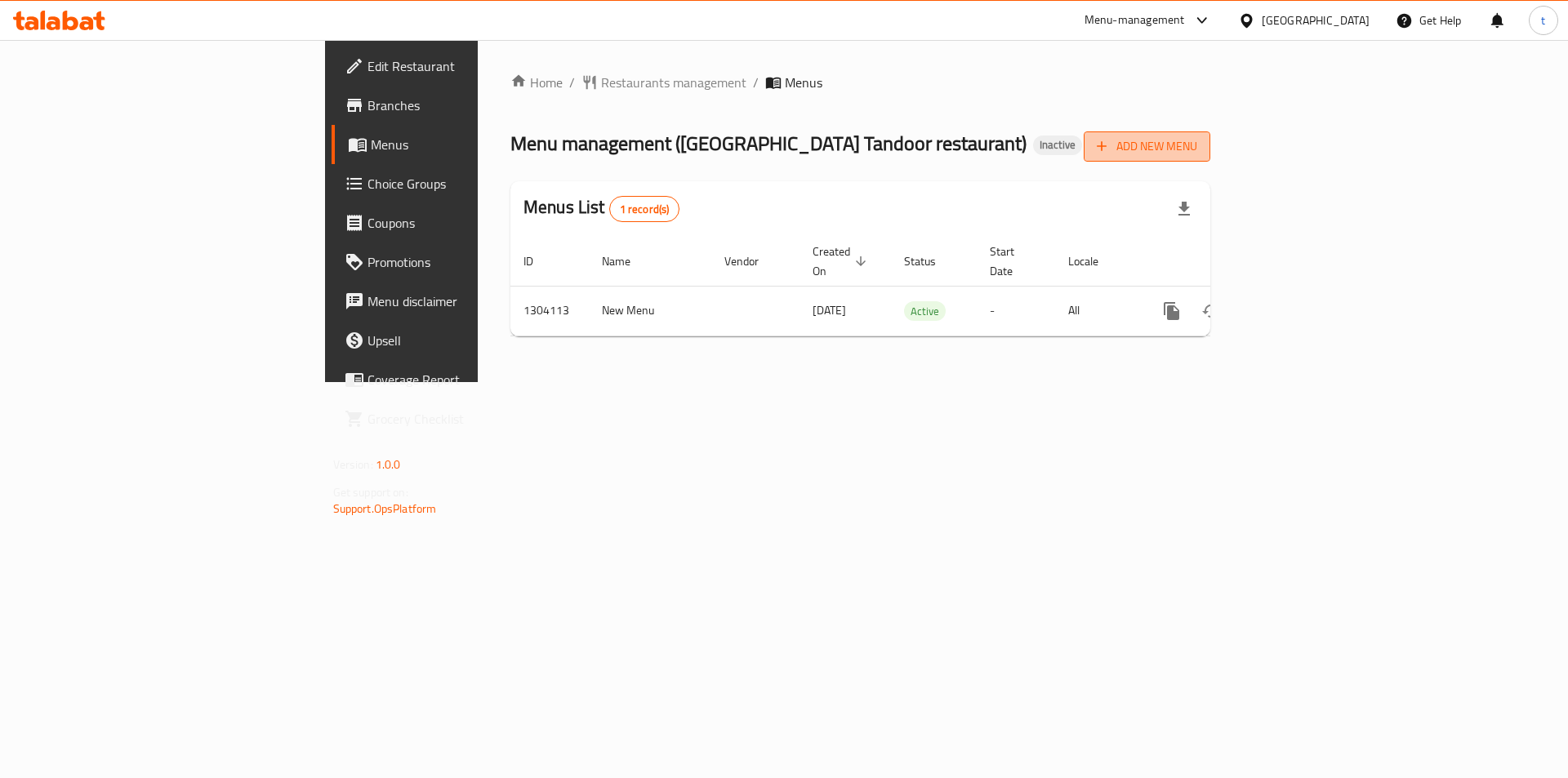
click at [1210, 135] on button "Add New Menu" at bounding box center [1147, 146] width 127 height 30
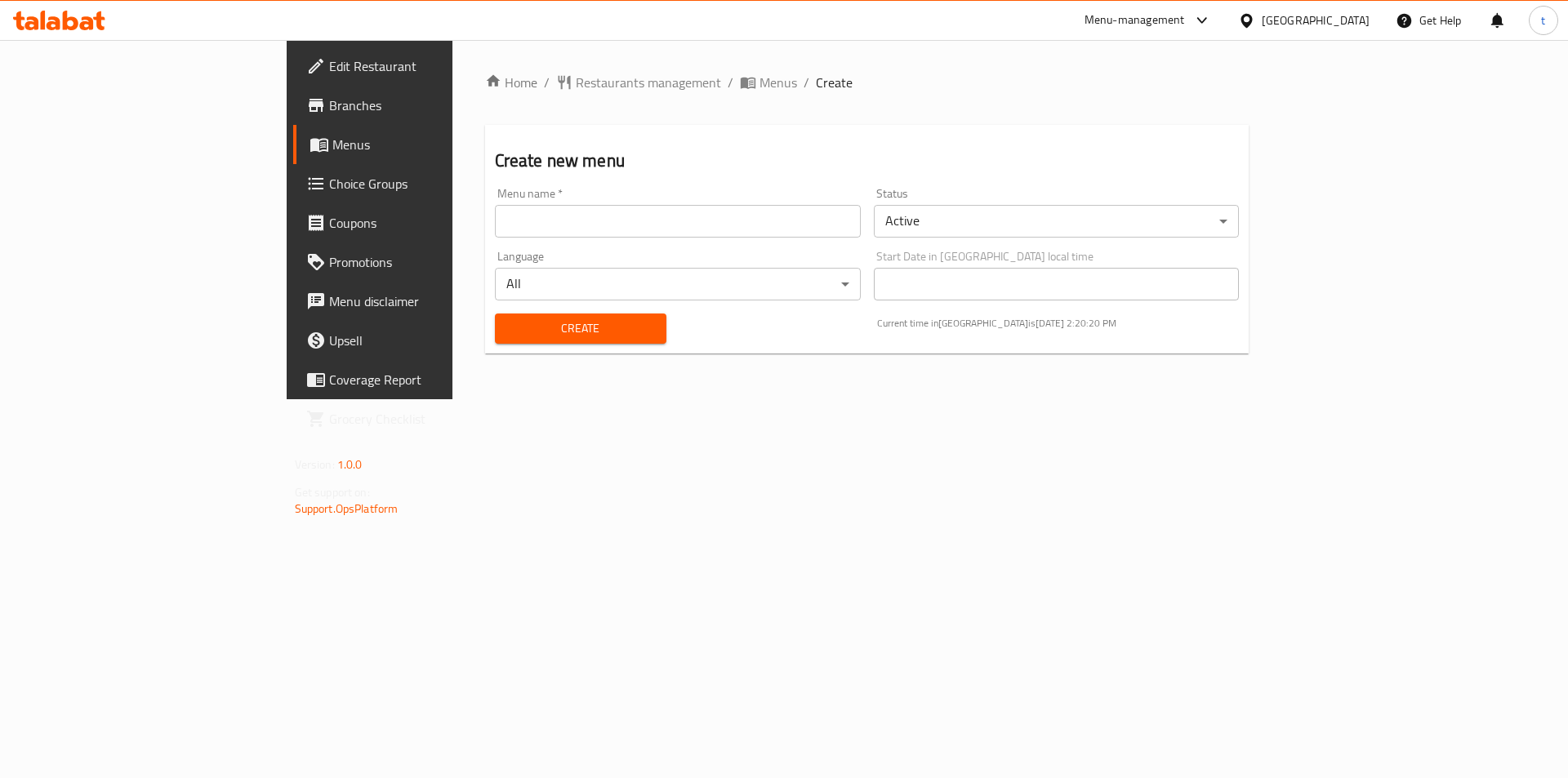
click at [657, 226] on input "text" at bounding box center [678, 221] width 366 height 32
type input "10/8/2025"
click at [507, 322] on span "Create" at bounding box center [580, 329] width 146 height 21
click at [332, 147] on span "Menus" at bounding box center [434, 145] width 204 height 20
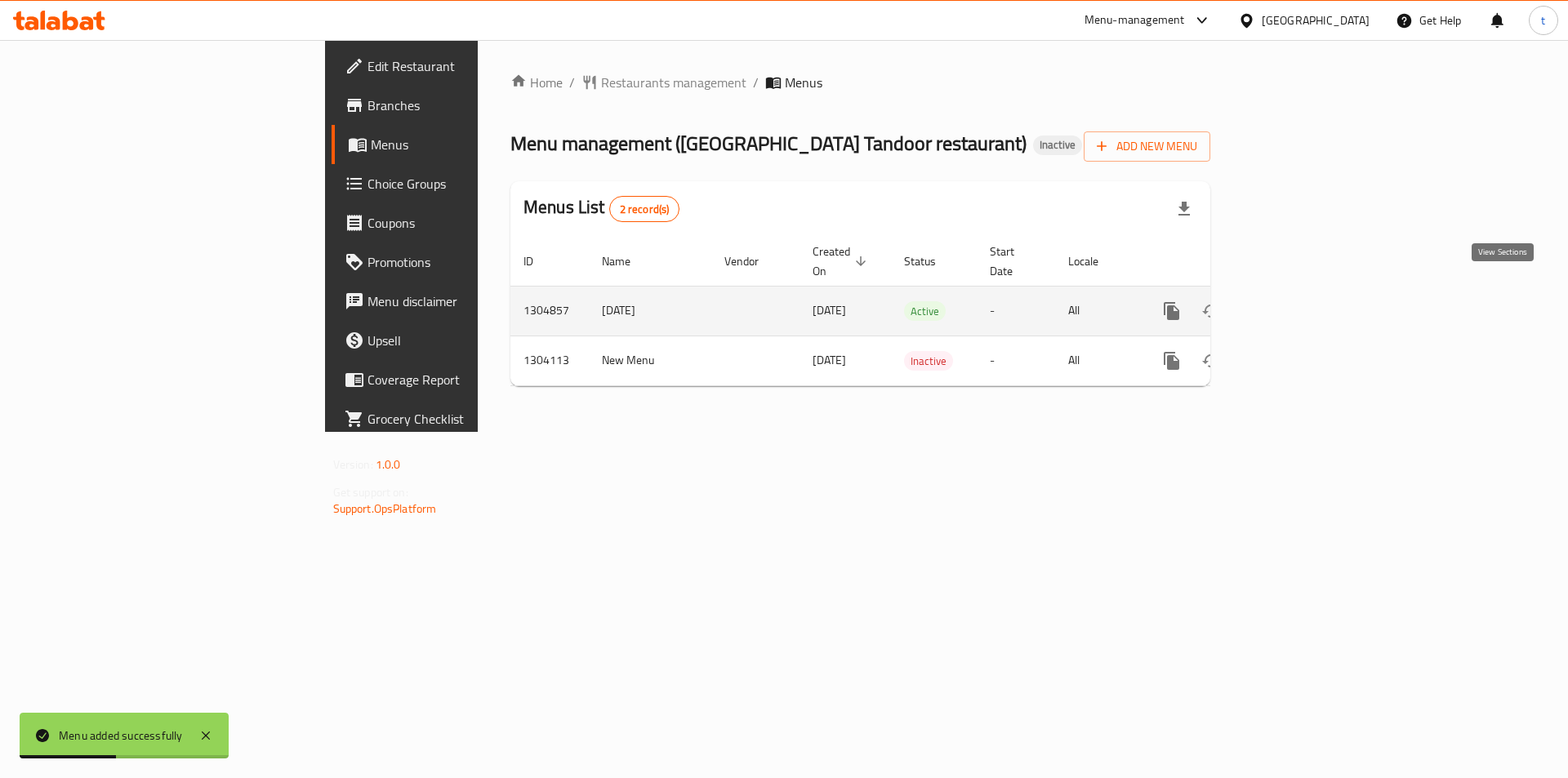
click at [1309, 302] on link "enhanced table" at bounding box center [1289, 310] width 39 height 39
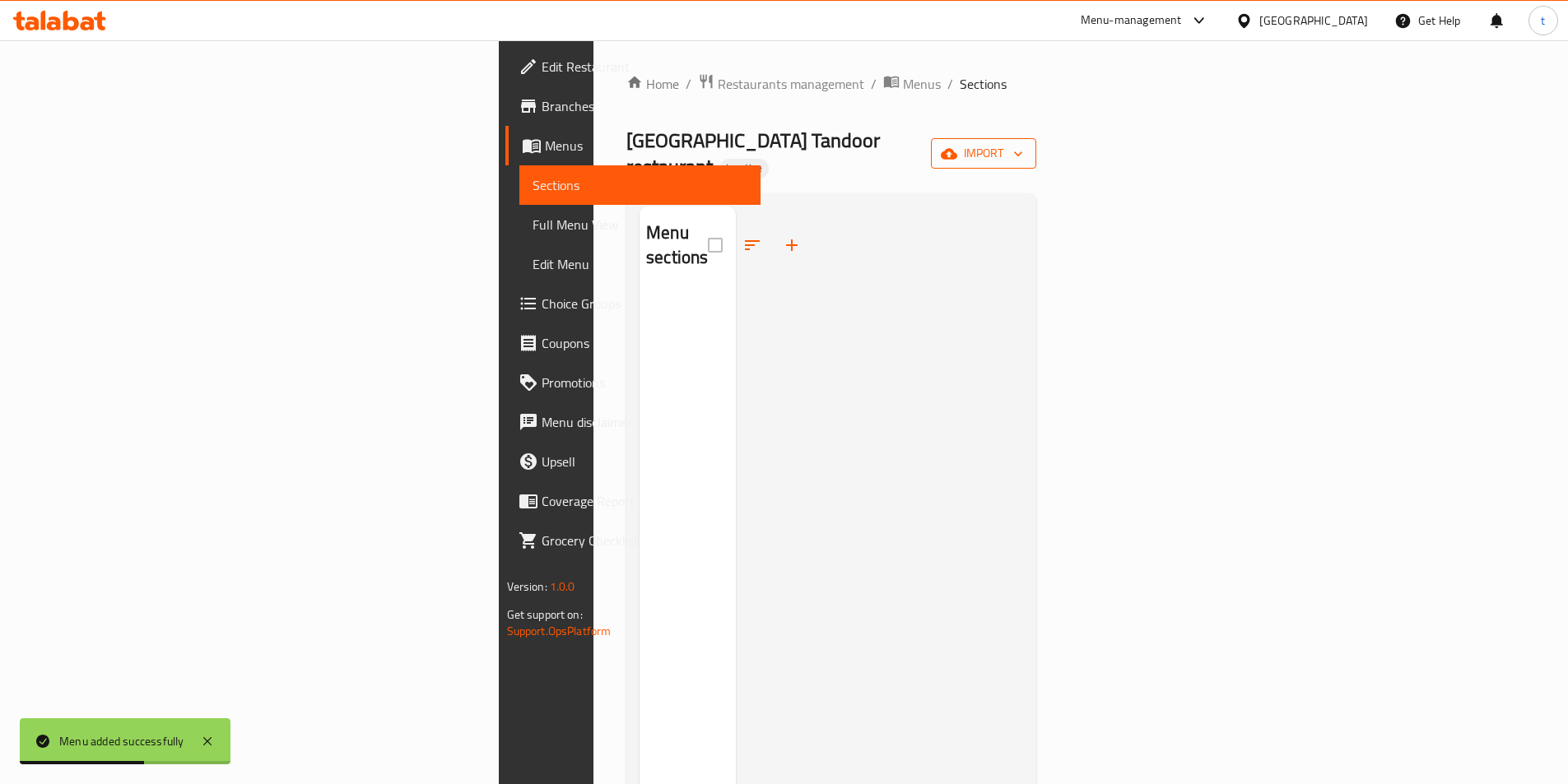
click at [1023, 143] on span "import" at bounding box center [983, 153] width 79 height 21
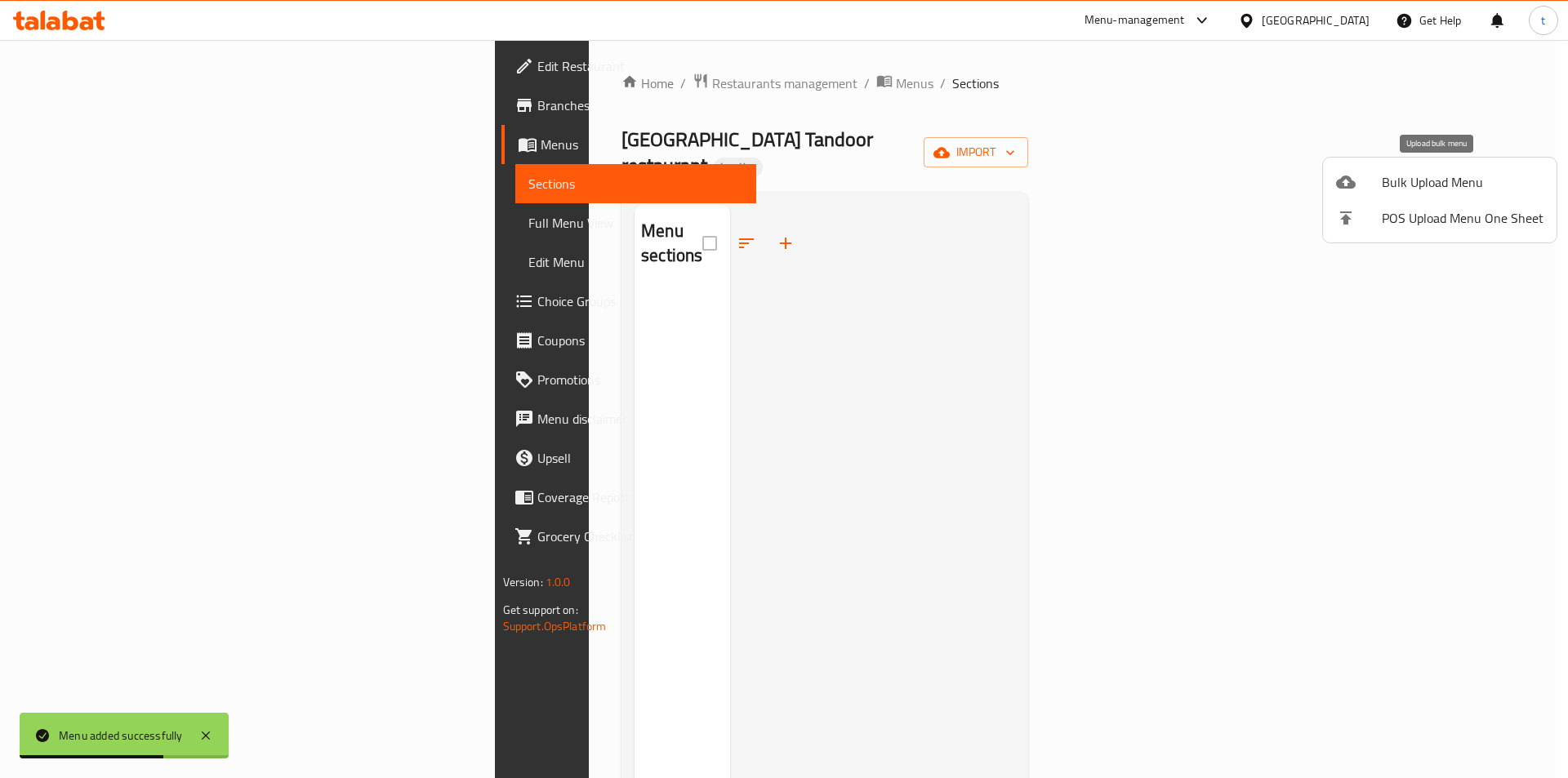
click at [1359, 189] on div at bounding box center [1359, 182] width 46 height 20
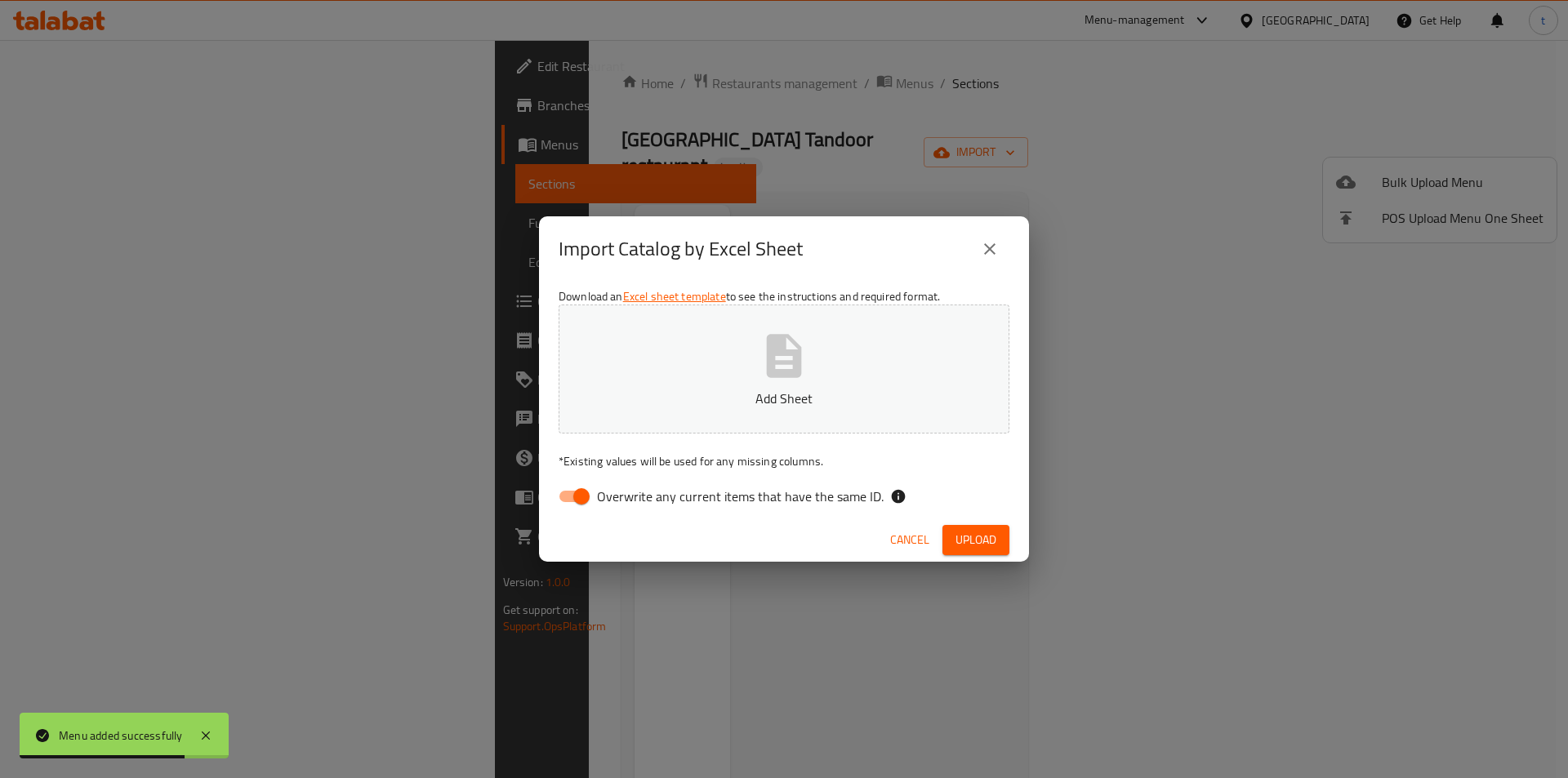
drag, startPoint x: 565, startPoint y: 501, endPoint x: 575, endPoint y: 492, distance: 13.5
click at [566, 501] on input "Overwrite any current items that have the same ID." at bounding box center [581, 496] width 93 height 31
checkbox input "false"
click at [801, 352] on icon "button" at bounding box center [784, 355] width 35 height 43
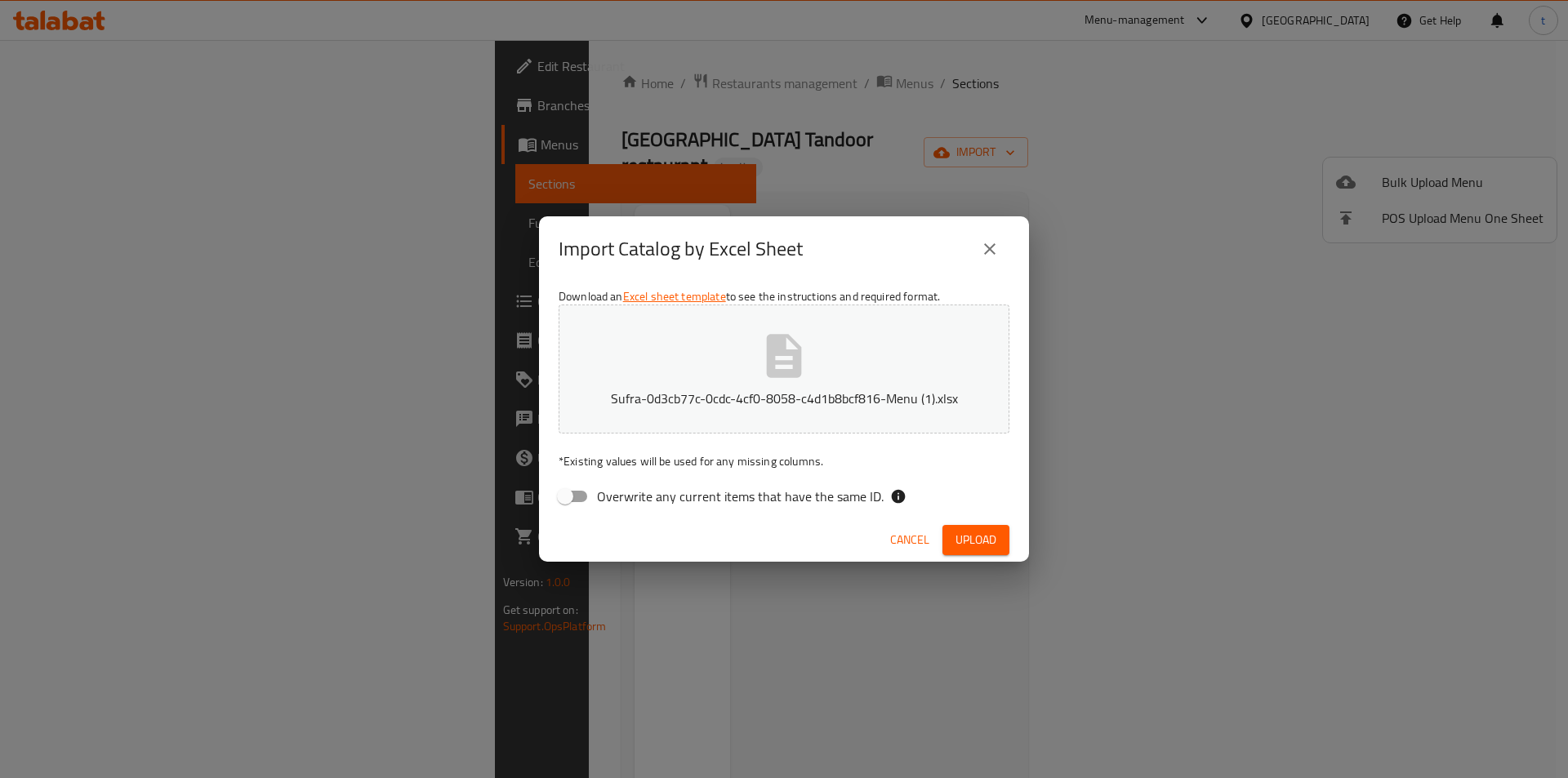
click at [980, 554] on button "Upload" at bounding box center [975, 540] width 67 height 30
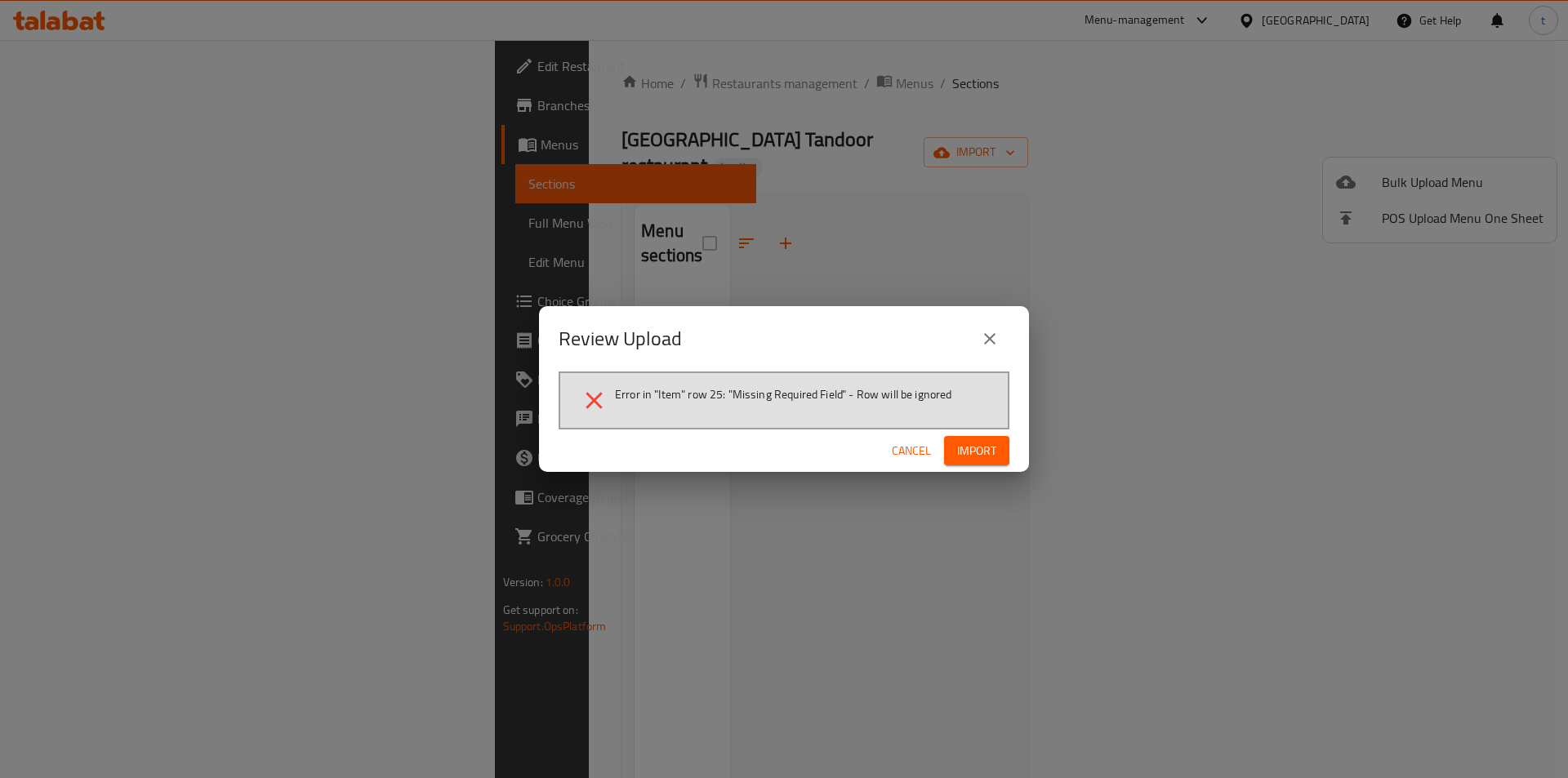
click at [908, 459] on span "Cancel" at bounding box center [911, 451] width 39 height 21
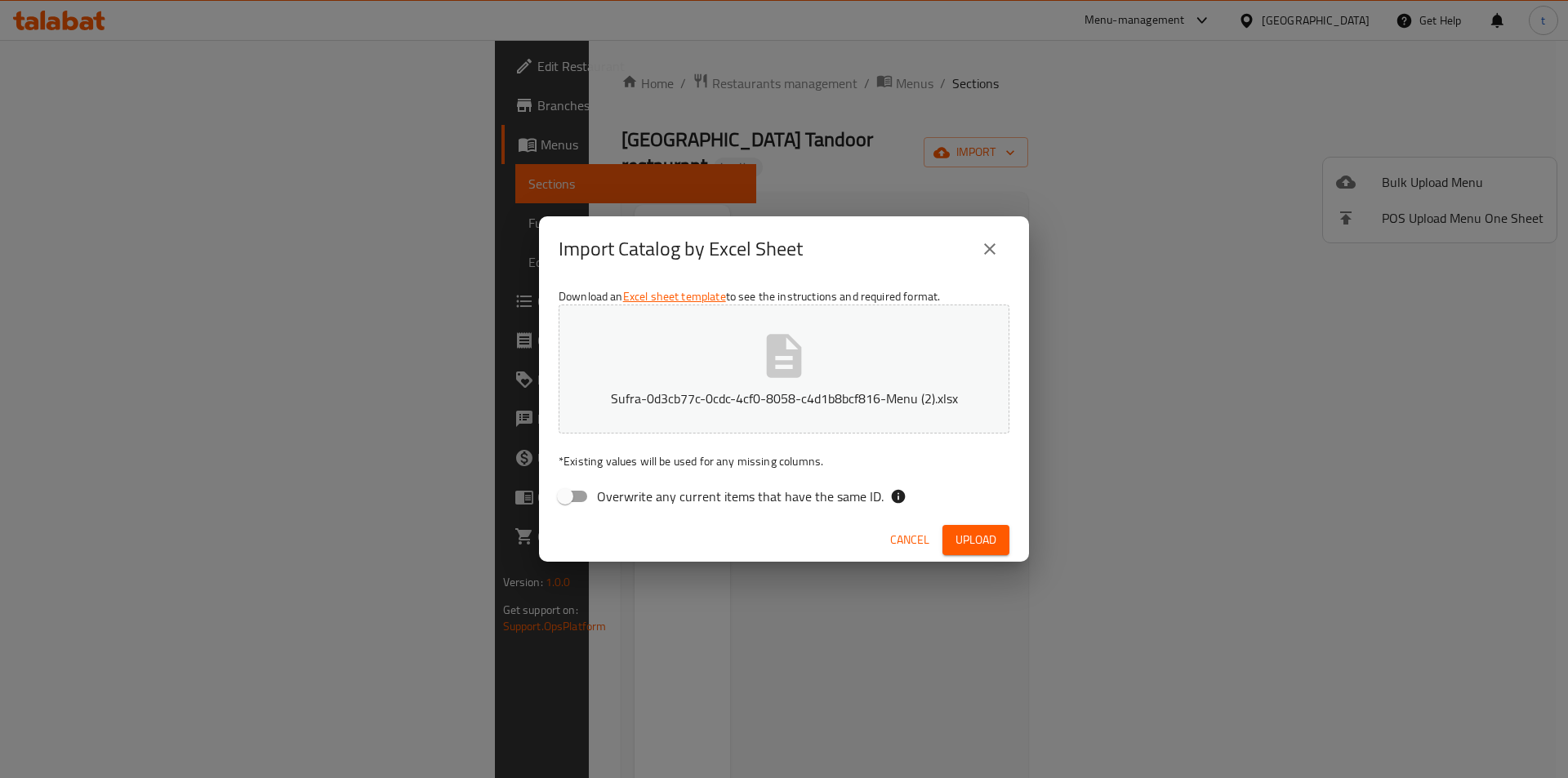
drag, startPoint x: 977, startPoint y: 536, endPoint x: 1016, endPoint y: 551, distance: 41.8
click at [977, 536] on span "Upload" at bounding box center [975, 540] width 41 height 21
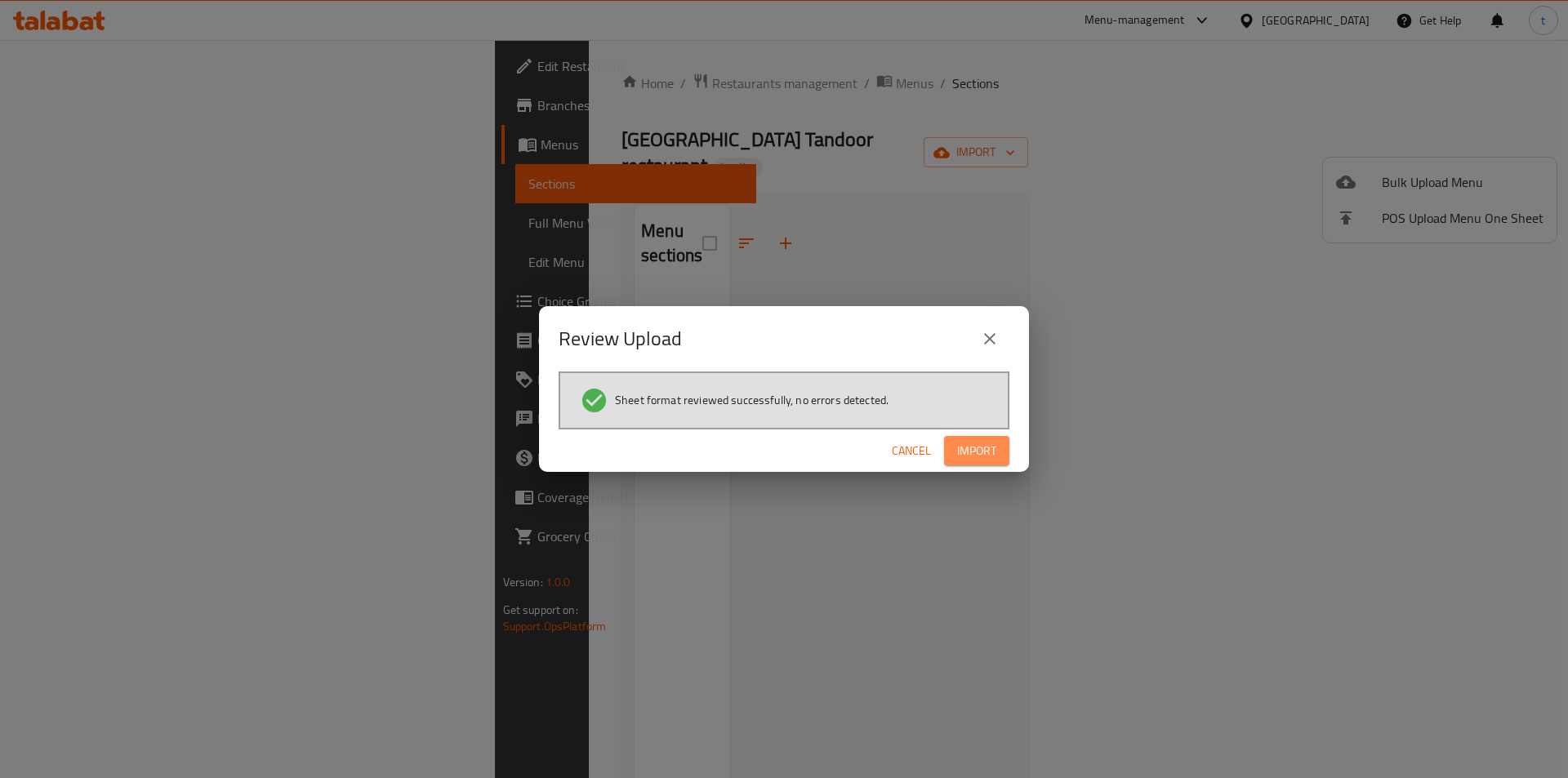
click at [998, 451] on button "Import" at bounding box center [976, 451] width 65 height 30
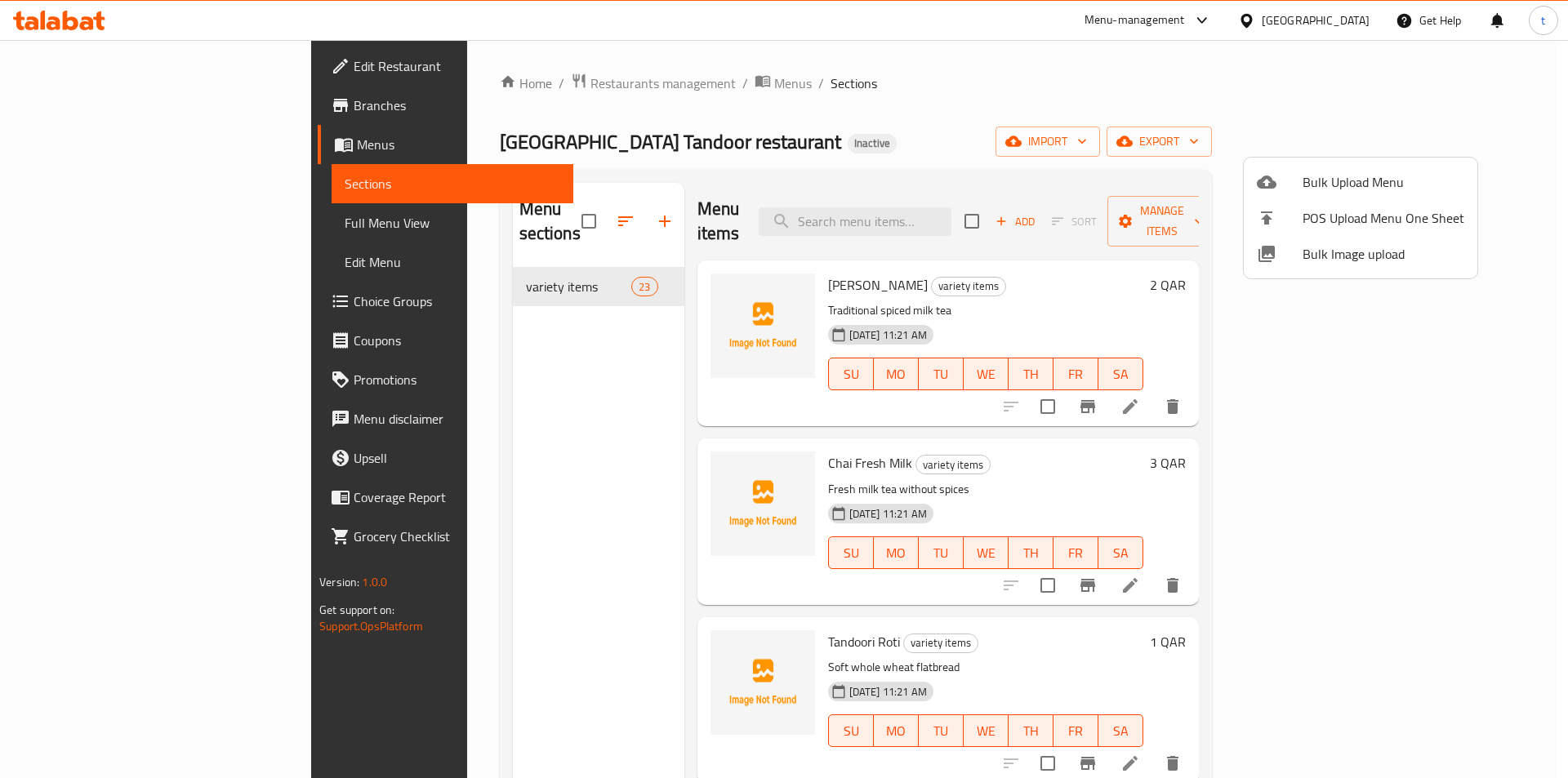
click at [112, 225] on div at bounding box center [784, 389] width 1568 height 778
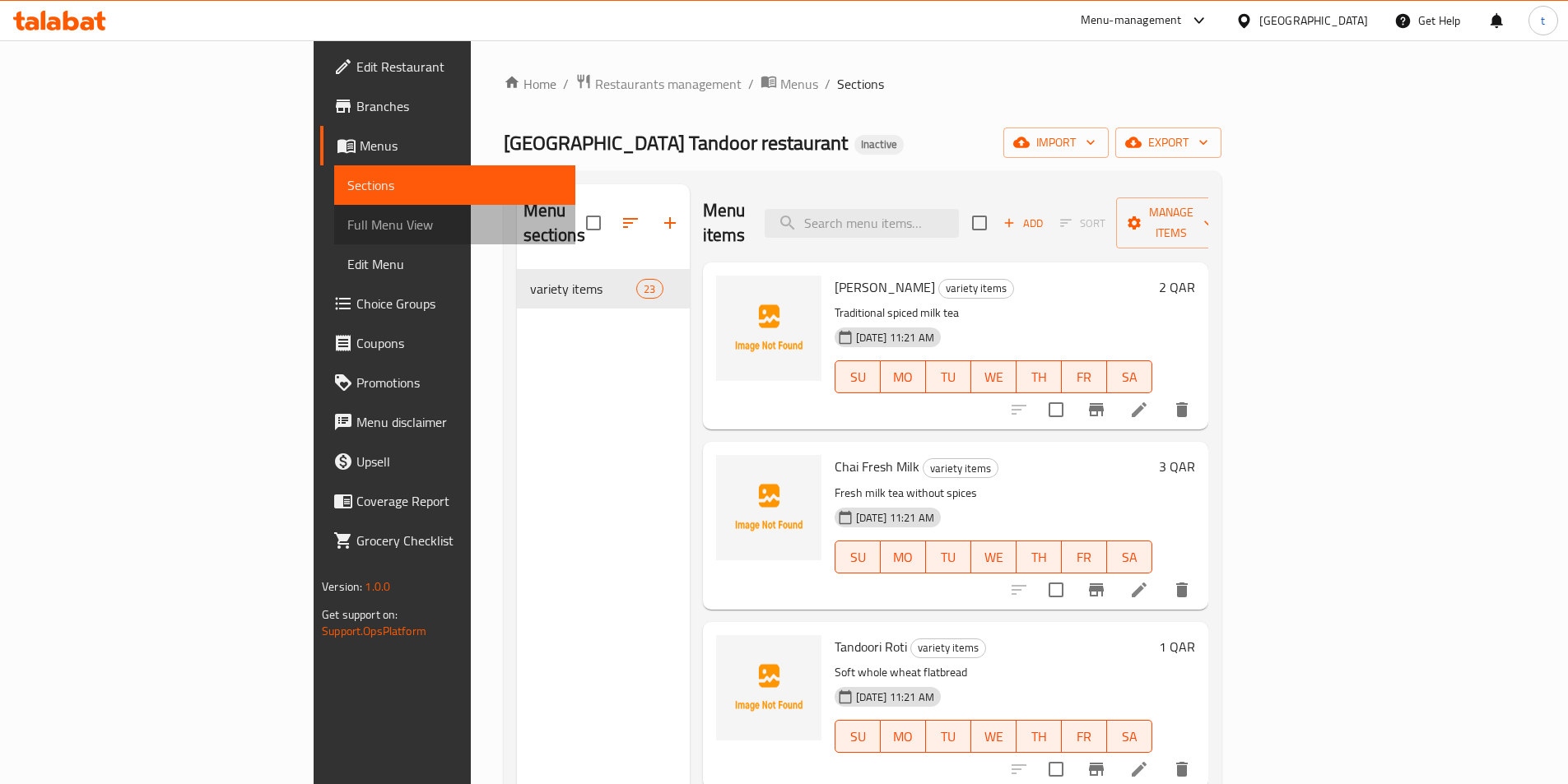
click at [347, 227] on span "Full Menu View" at bounding box center [454, 224] width 214 height 20
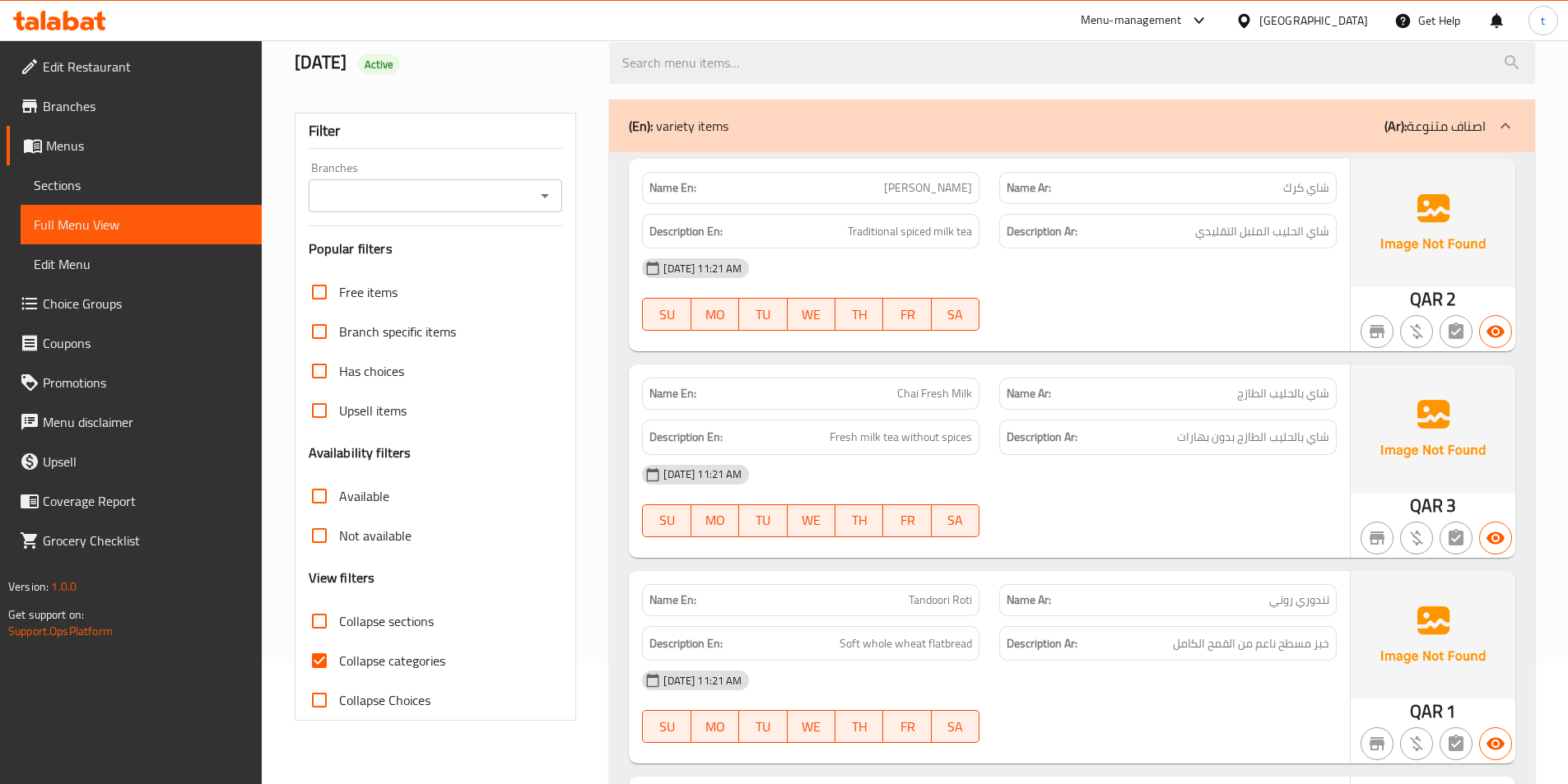
scroll to position [329, 0]
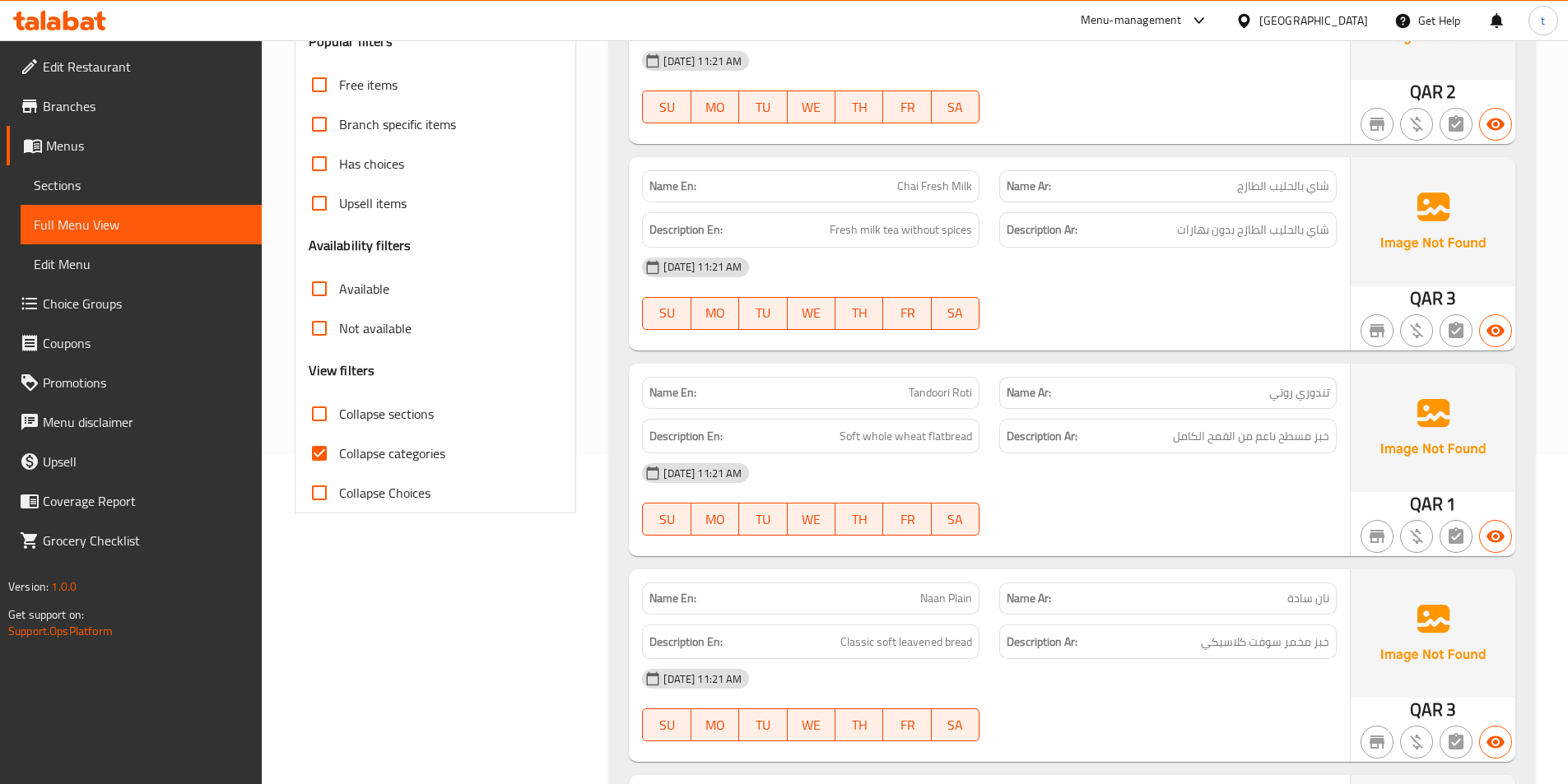
click at [330, 455] on input "Collapse categories" at bounding box center [319, 453] width 39 height 39
checkbox input "false"
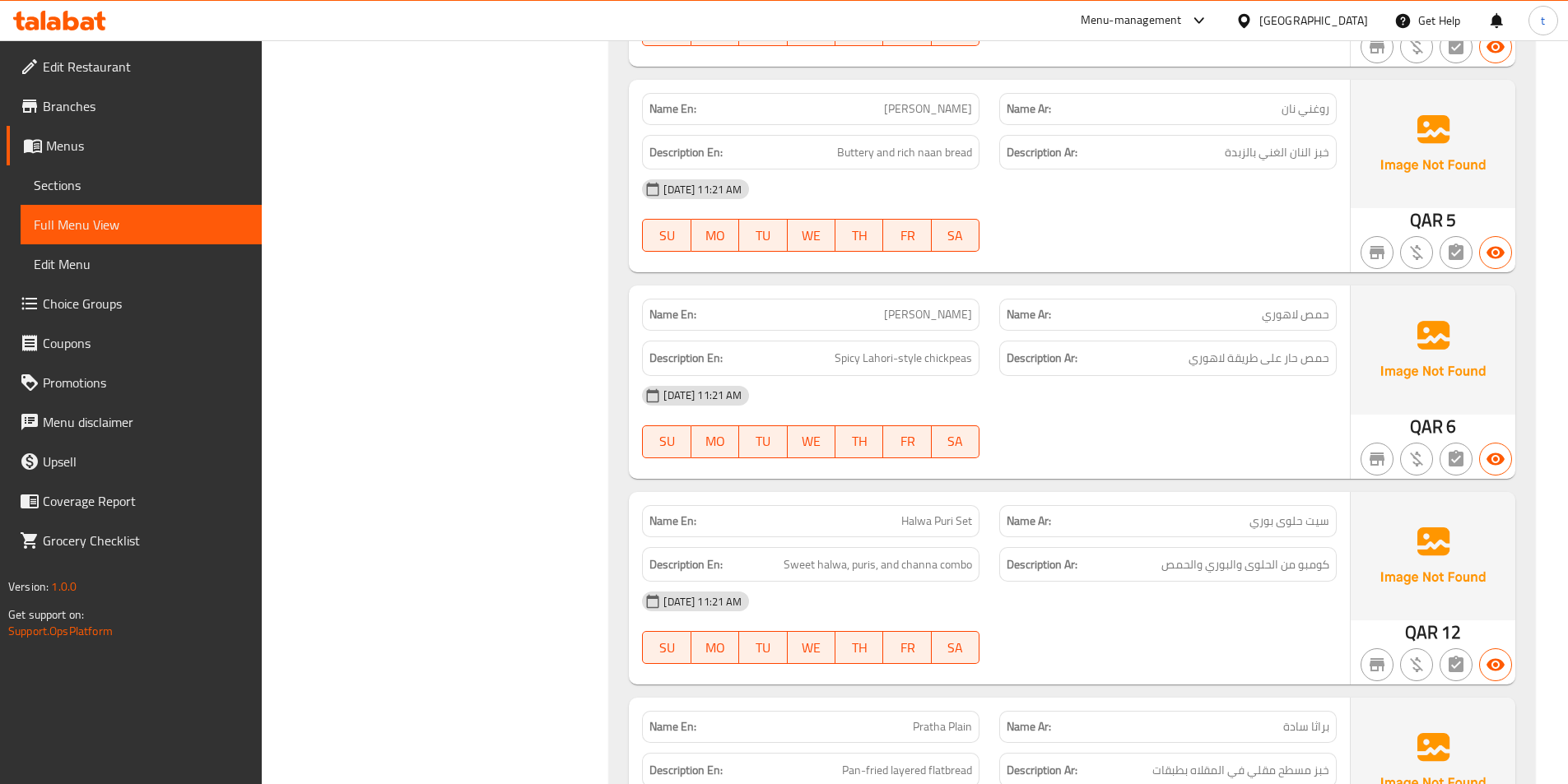
scroll to position [1563, 0]
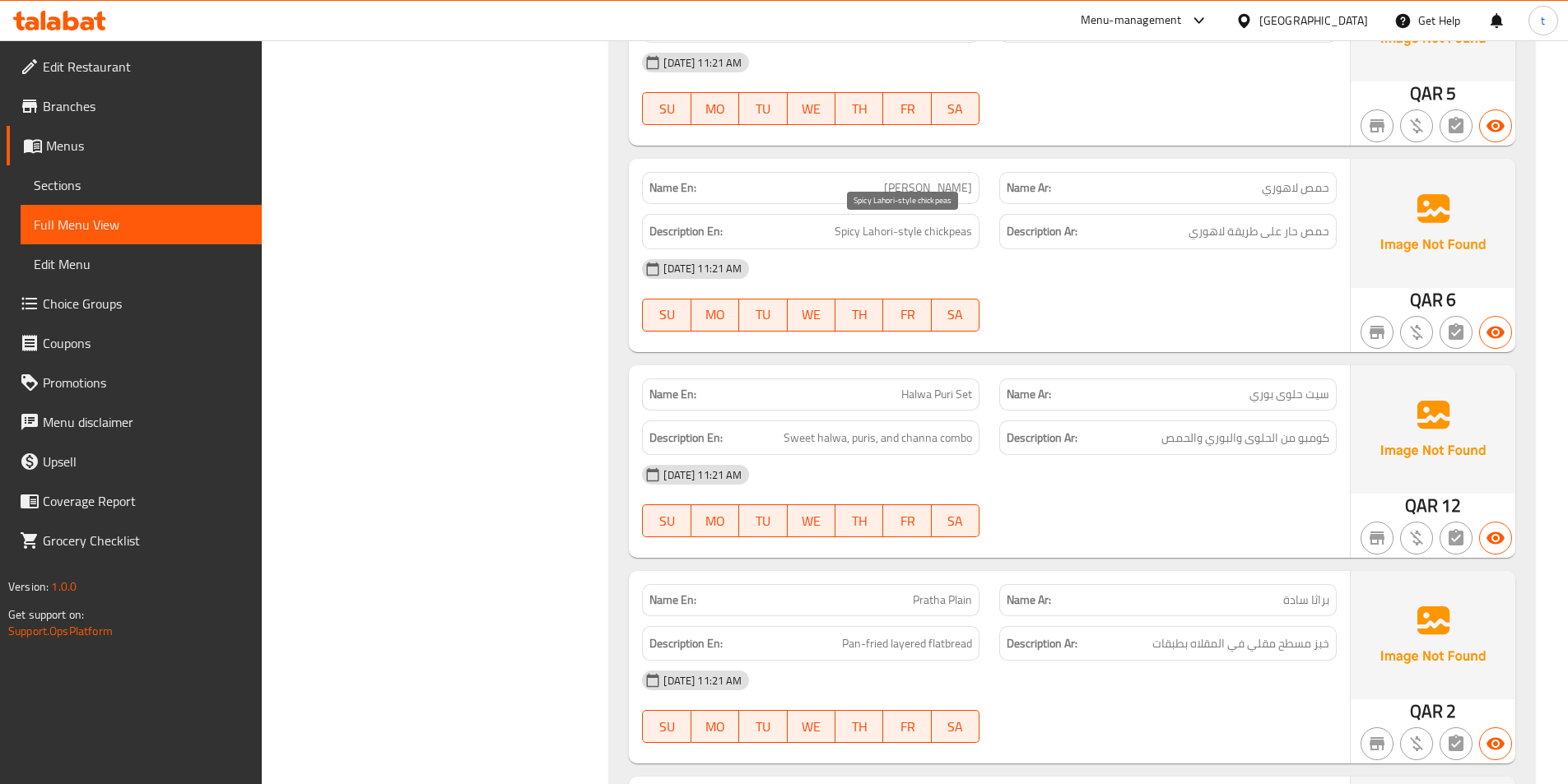
click at [955, 225] on span "Spicy Lahori-style chickpeas" at bounding box center [903, 231] width 138 height 21
copy span "chickpeas"
click at [1046, 259] on div "10-08-2025 11:21 AM" at bounding box center [989, 269] width 714 height 39
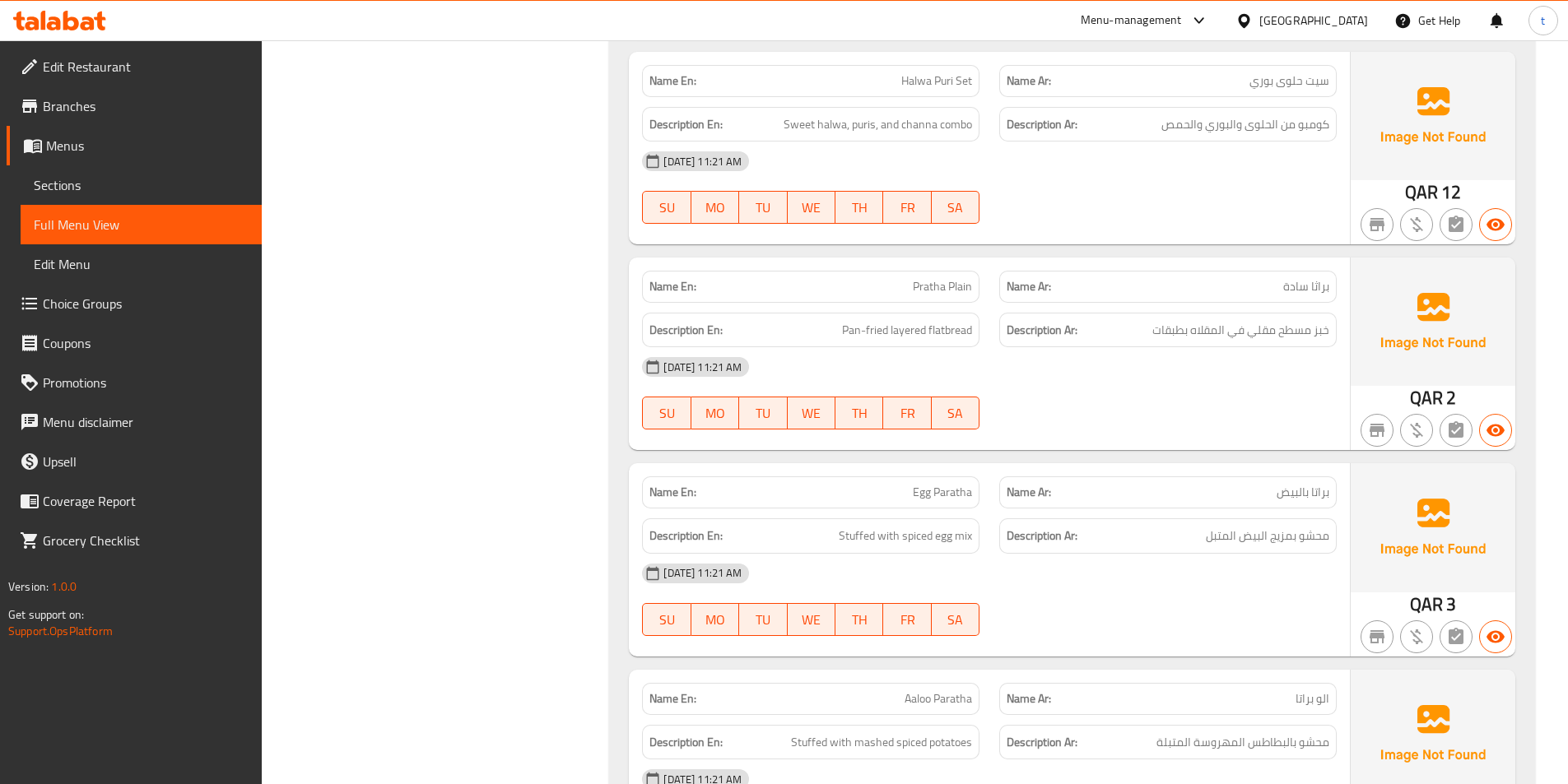
scroll to position [1892, 0]
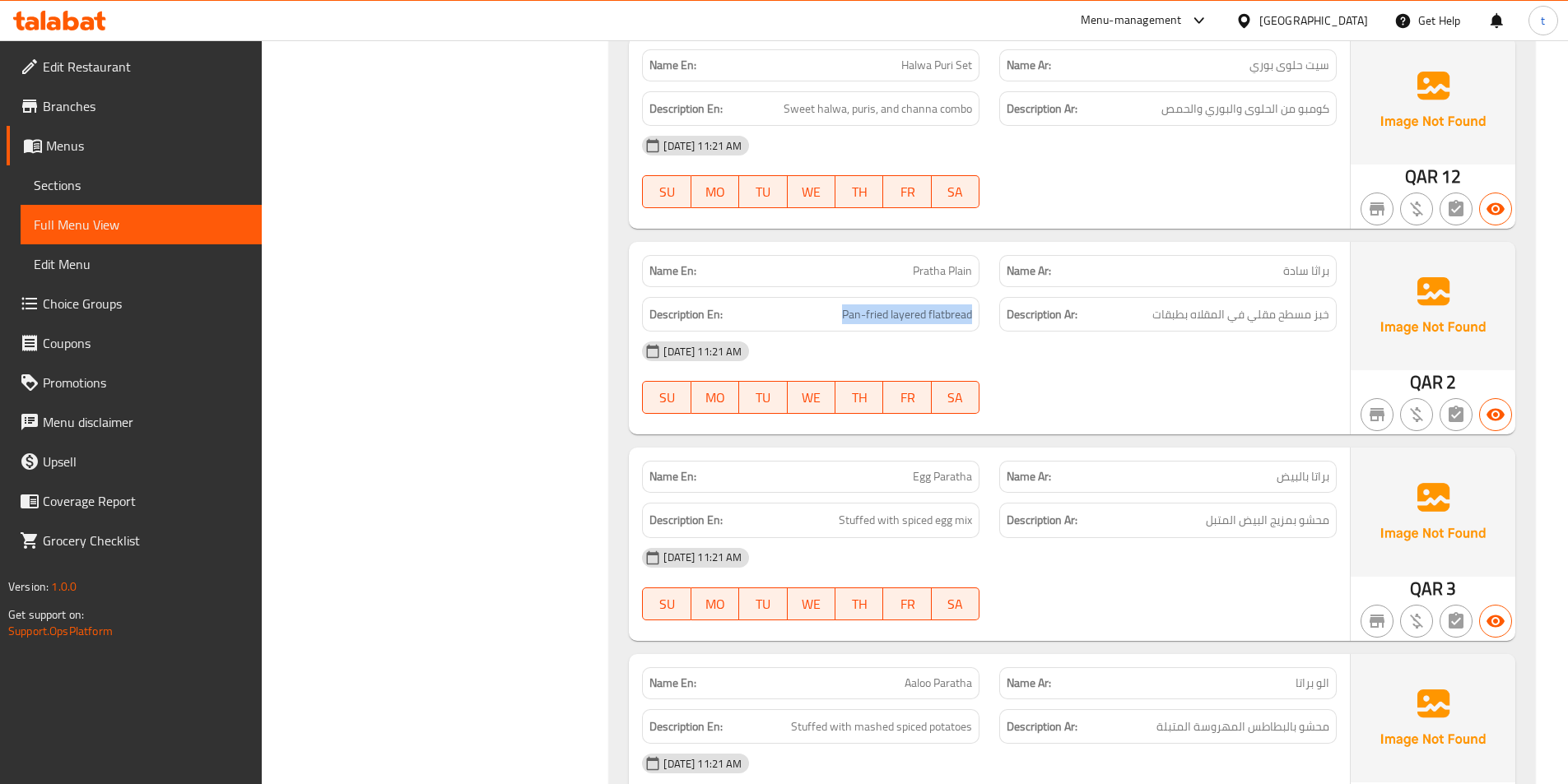
drag, startPoint x: 845, startPoint y: 311, endPoint x: 983, endPoint y: 314, distance: 138.0
click at [983, 314] on div "Description En: Pan-fried layered flatbread" at bounding box center [810, 314] width 357 height 55
copy span "Pan-fried layered flatbread"
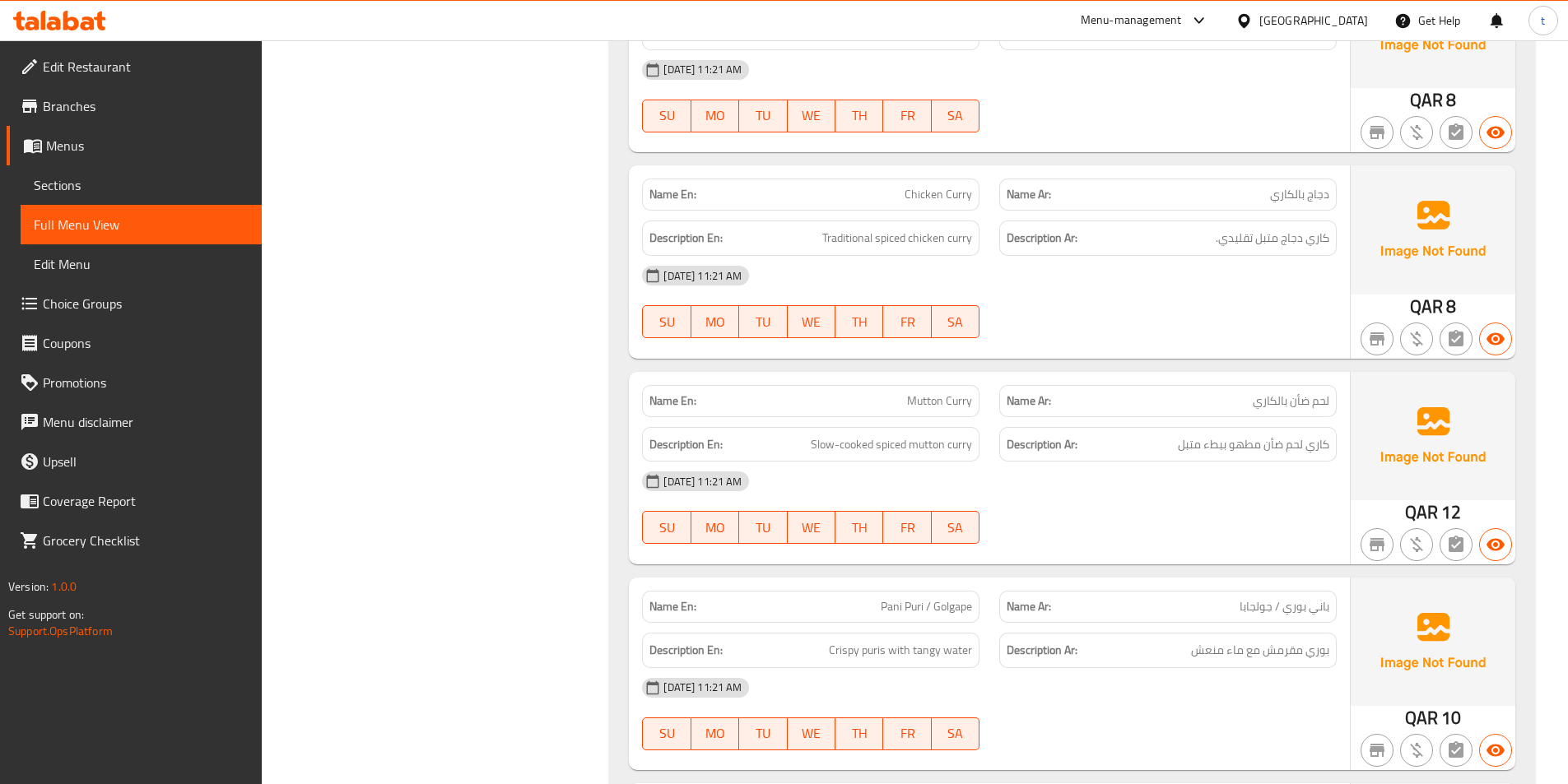
scroll to position [4031, 0]
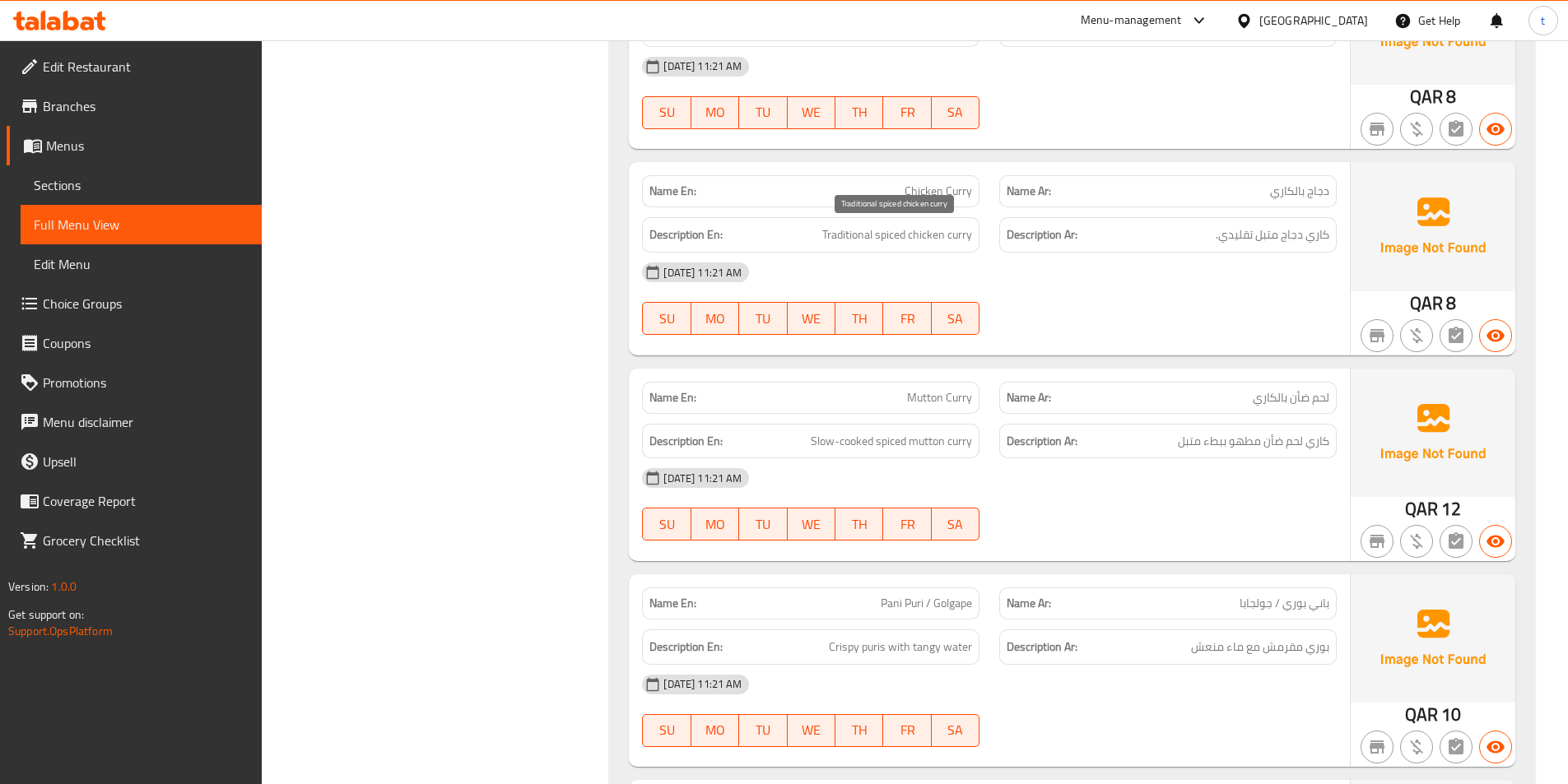
click at [853, 239] on span "Traditional spiced chicken curry" at bounding box center [896, 234] width 149 height 21
copy span "Traditional"
click at [832, 395] on p "Name En: Mutton Curry" at bounding box center [810, 397] width 323 height 18
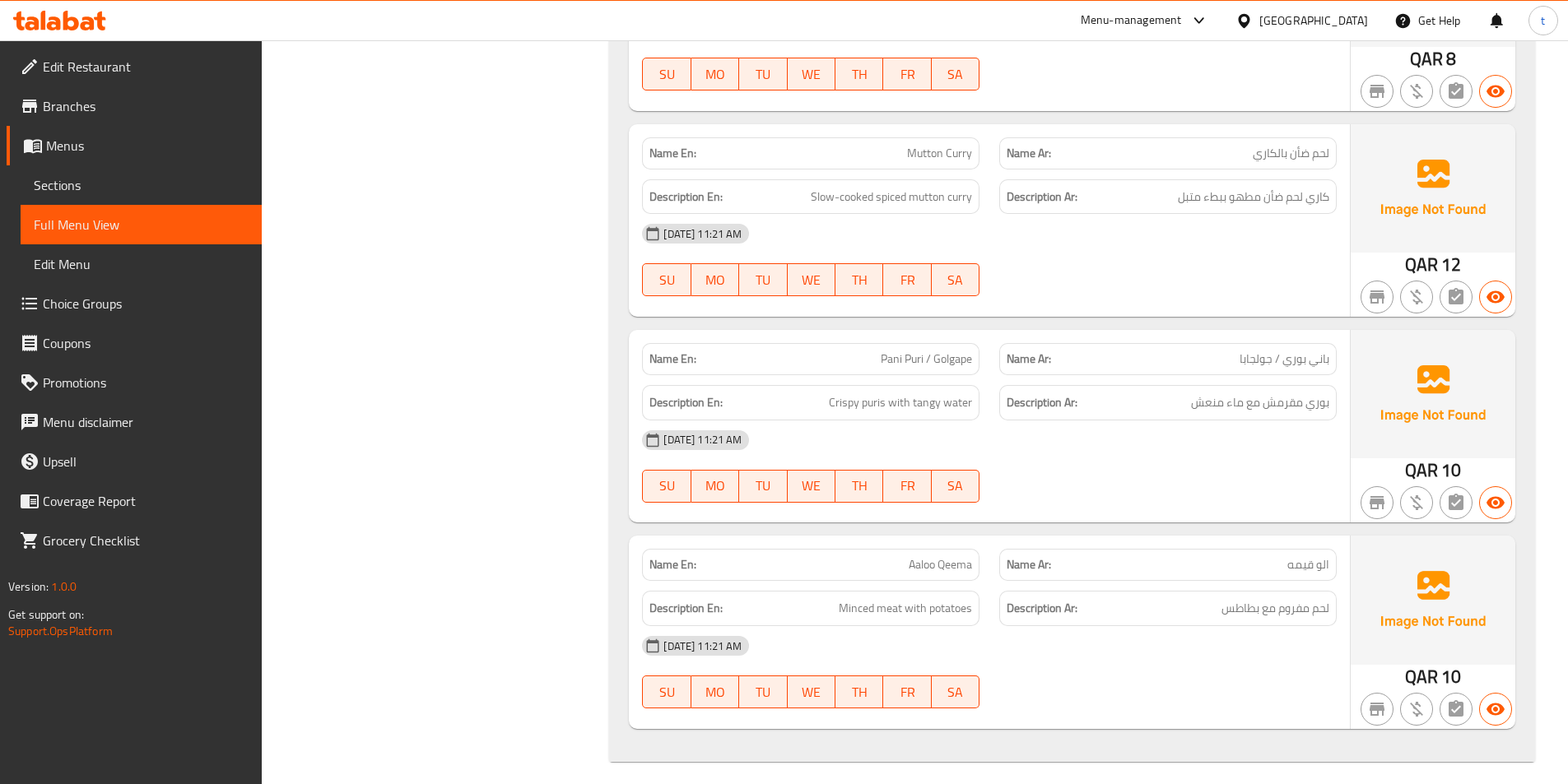
scroll to position [4285, 0]
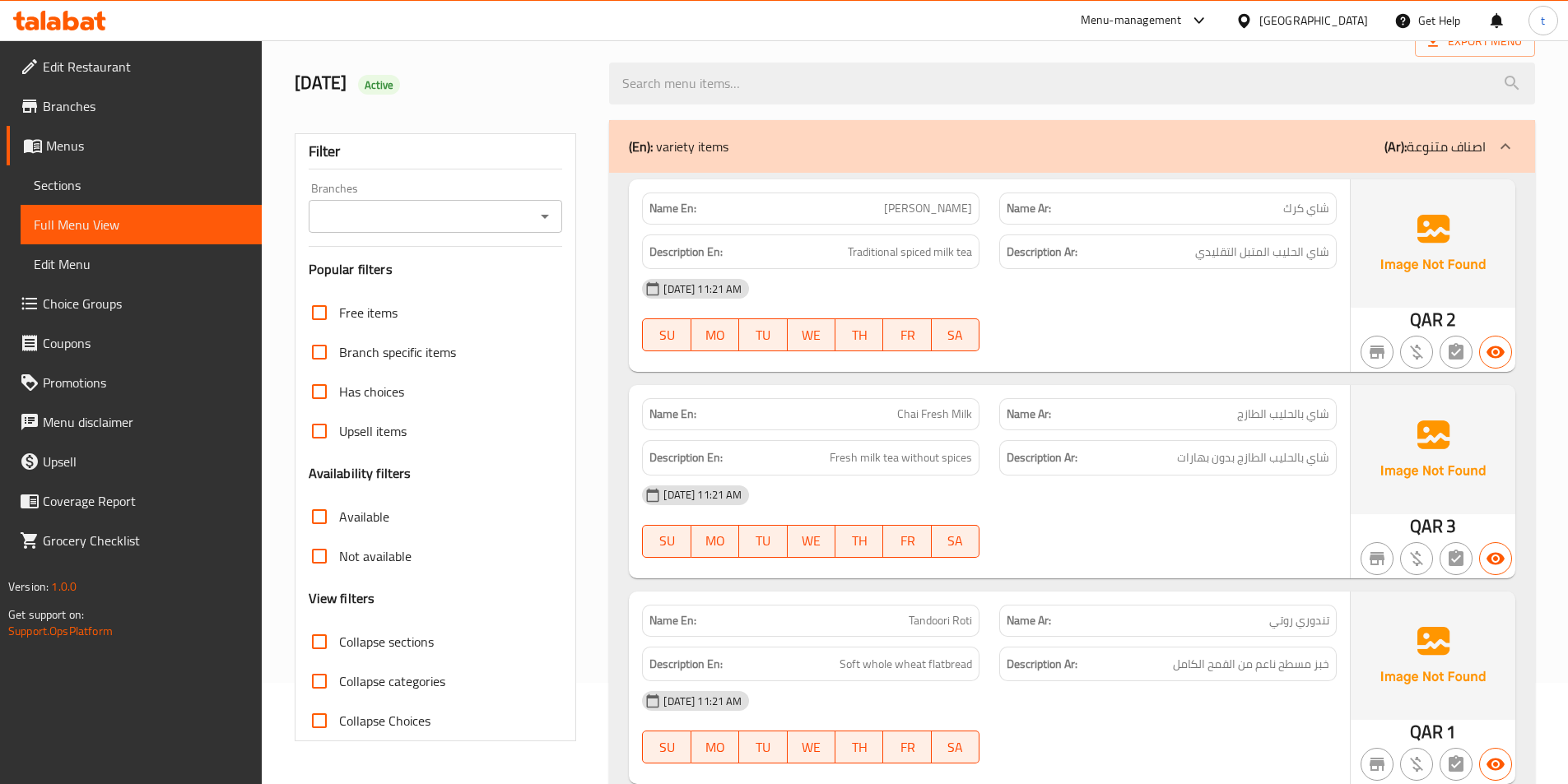
scroll to position [0, 0]
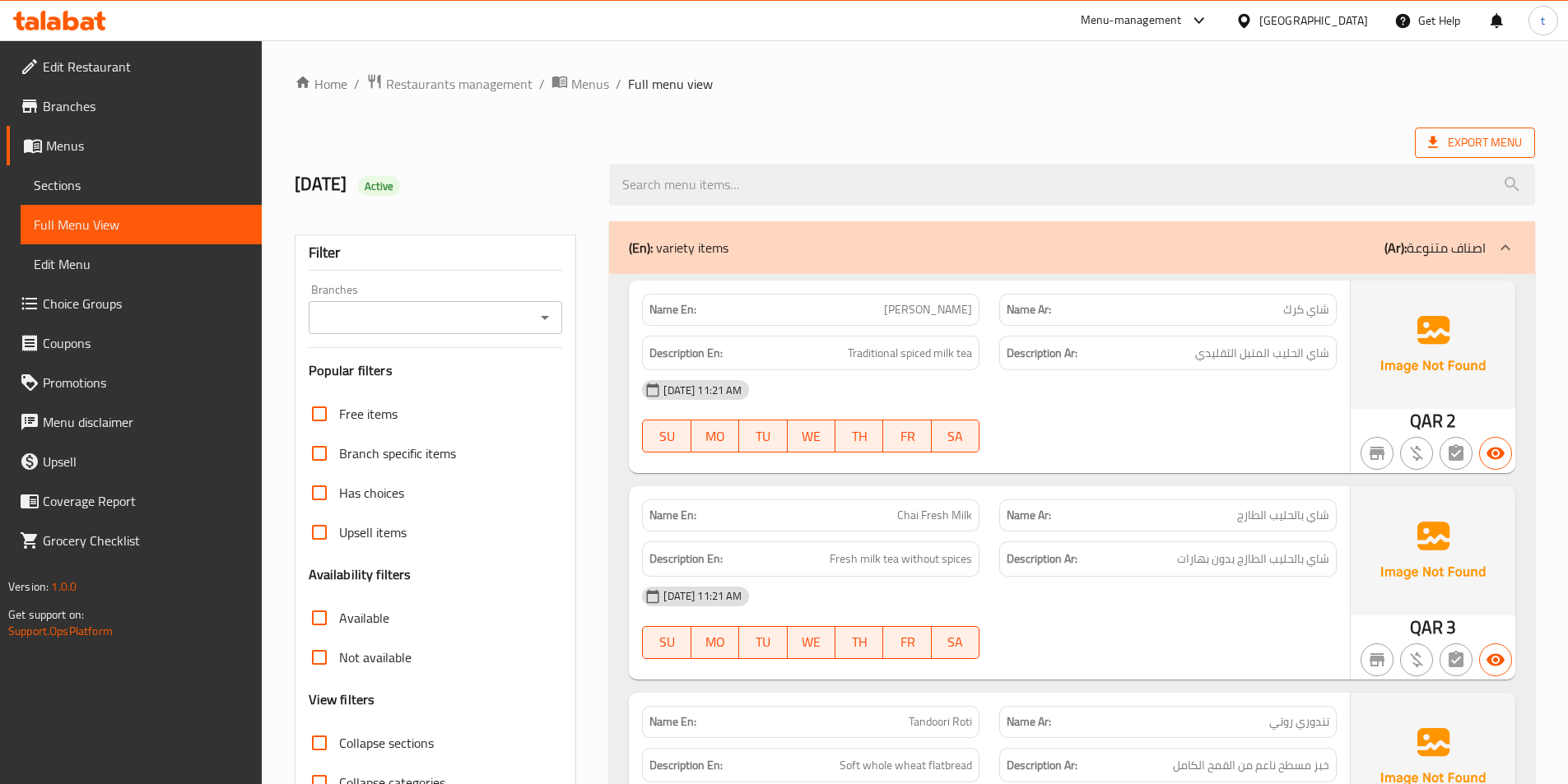
click at [1484, 148] on span "Export Menu" at bounding box center [1475, 143] width 93 height 21
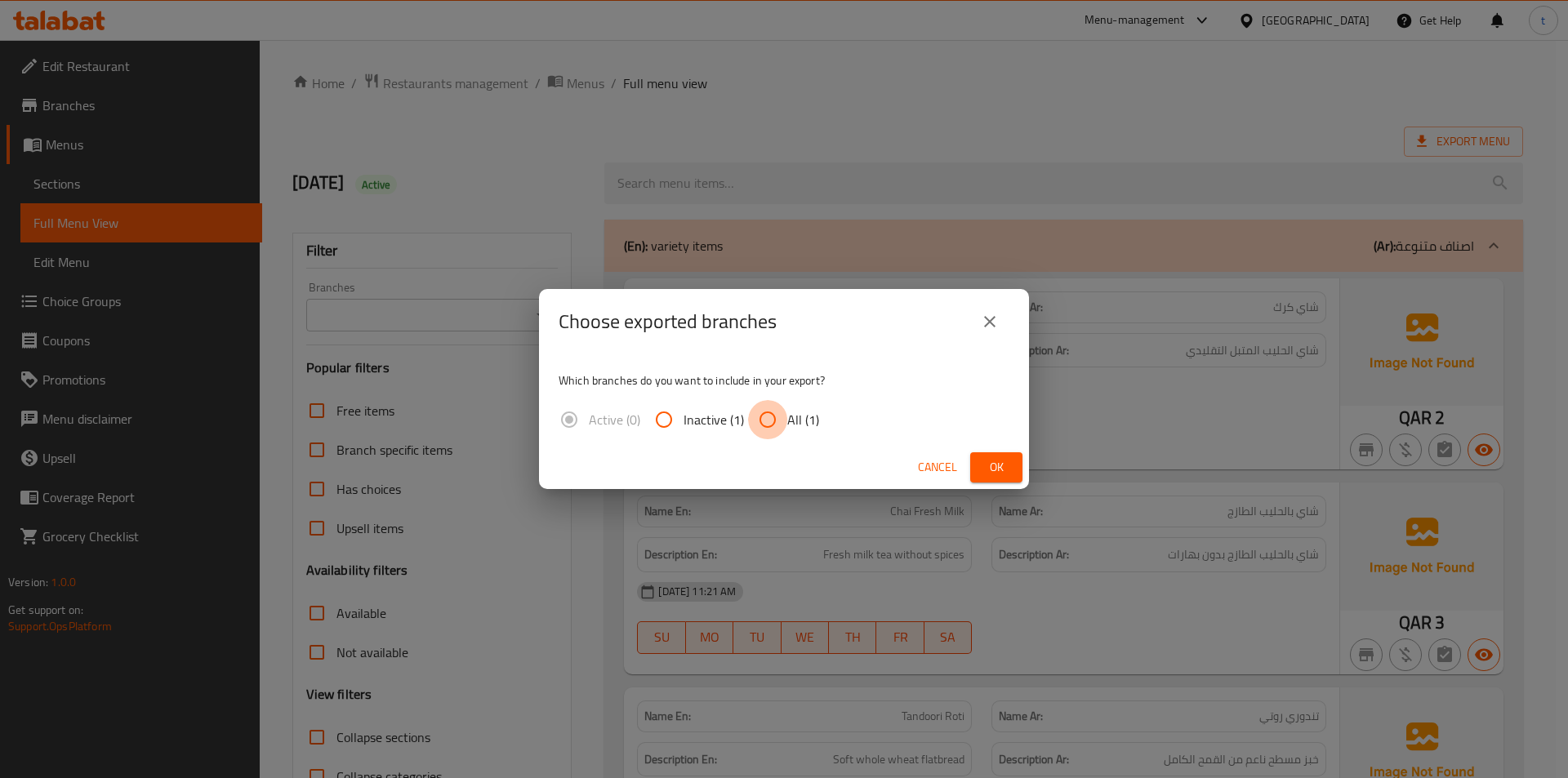
click at [770, 424] on input "All (1)" at bounding box center [767, 419] width 39 height 39
radio input "true"
click at [997, 467] on span "Ok" at bounding box center [996, 467] width 26 height 21
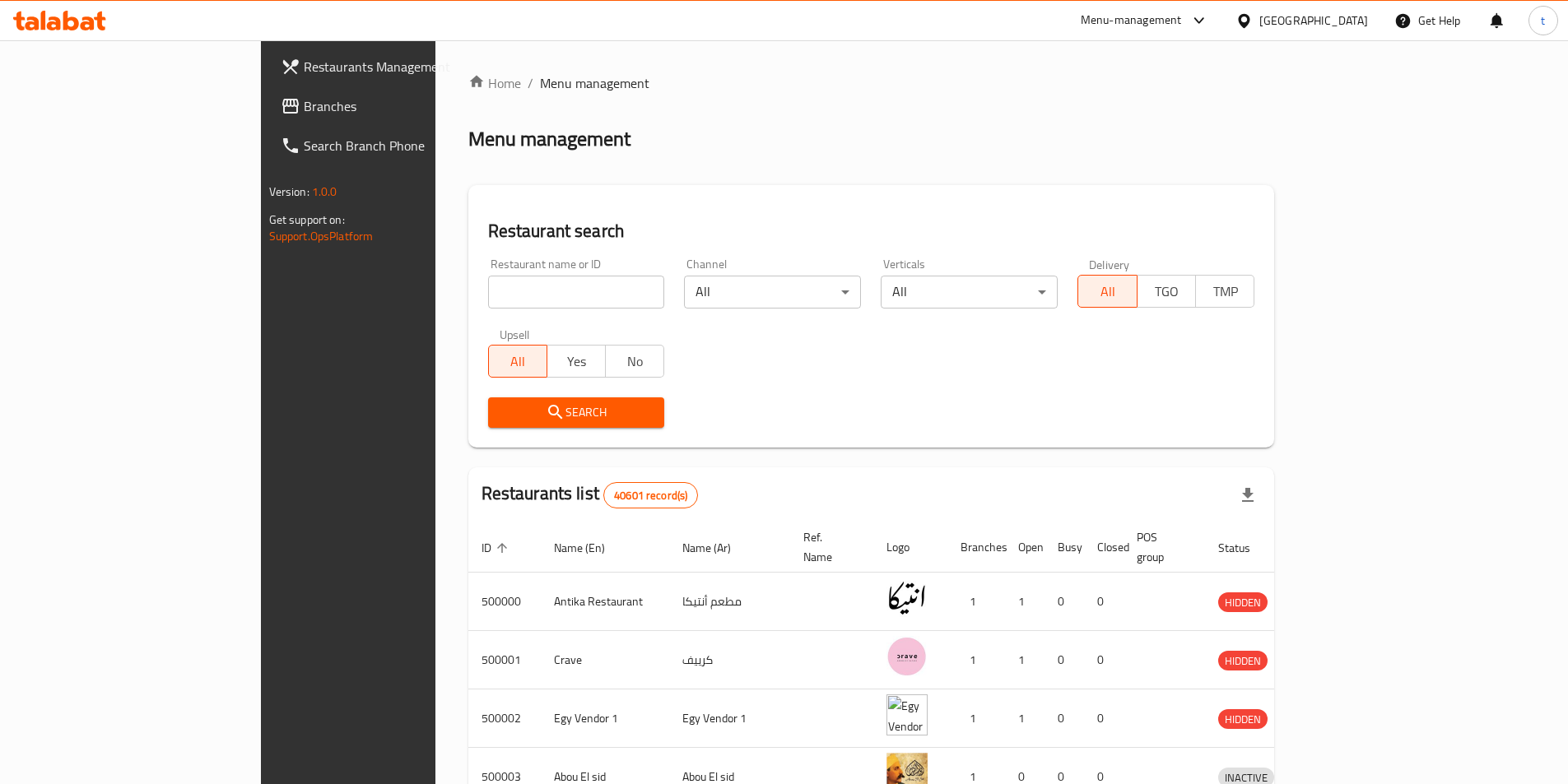
click at [1253, 18] on icon at bounding box center [1243, 21] width 18 height 18
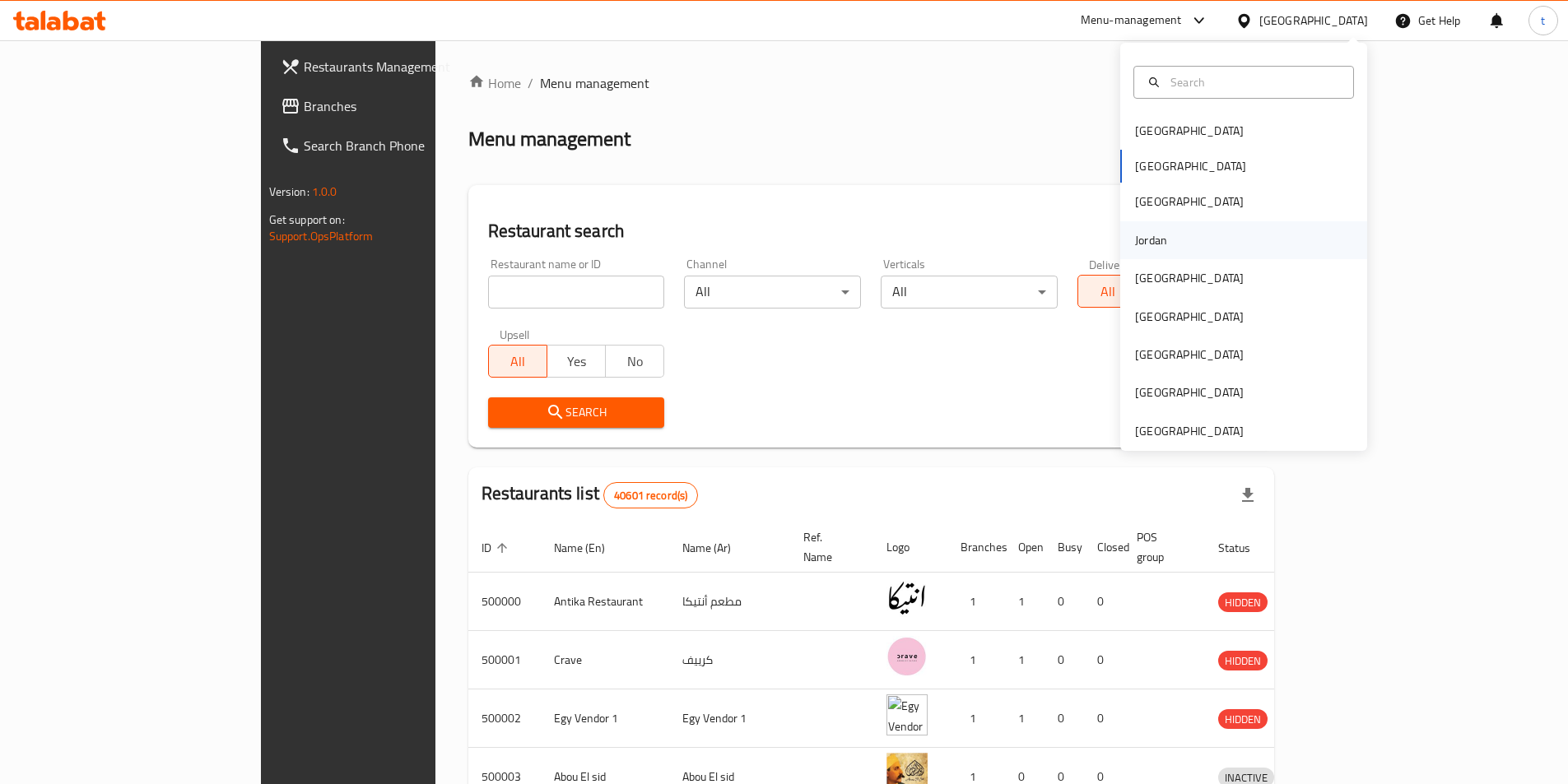
click at [1138, 240] on div "Jordan" at bounding box center [1151, 240] width 32 height 18
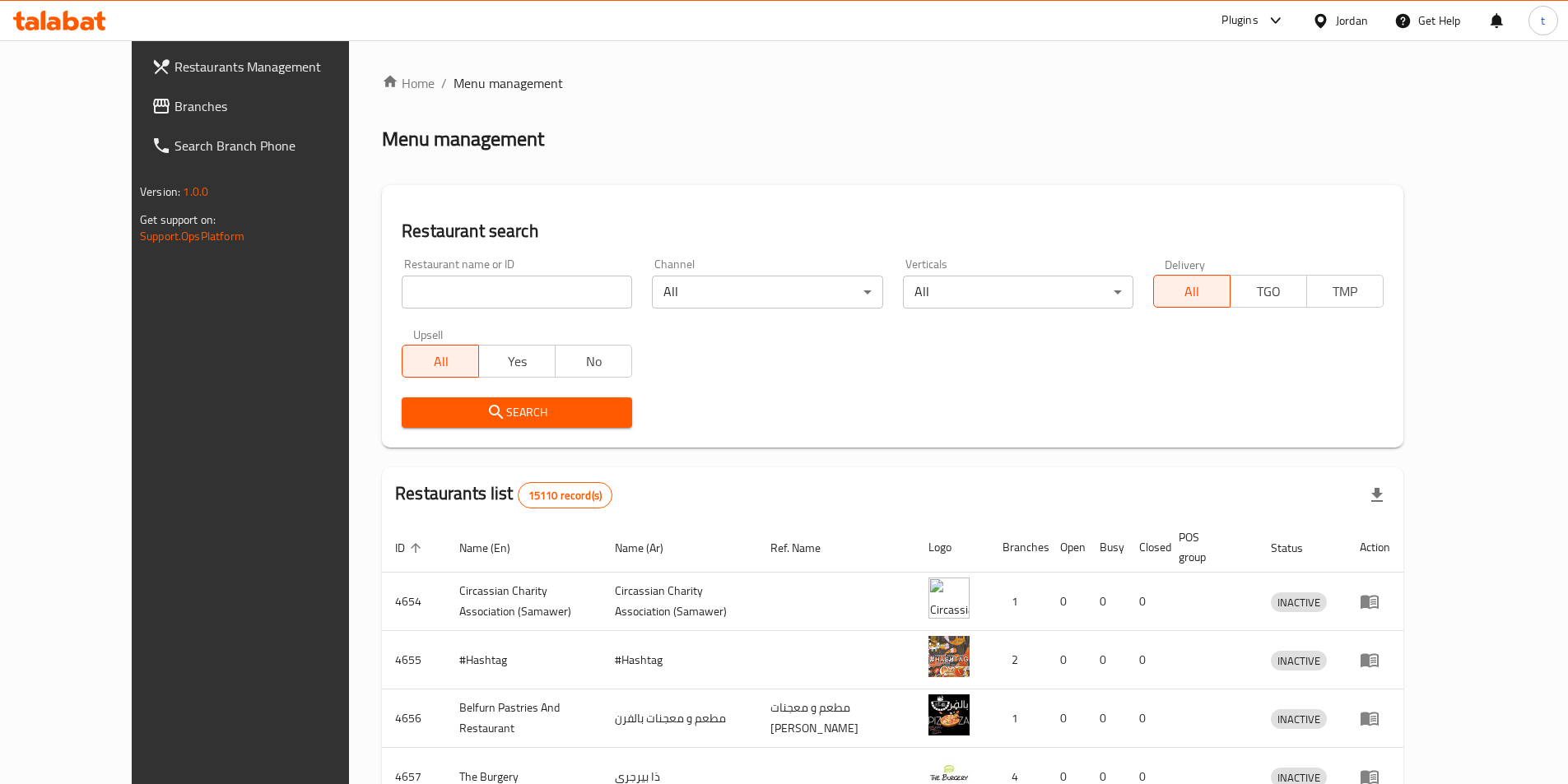
click at [174, 110] on span "Branches" at bounding box center [277, 106] width 206 height 20
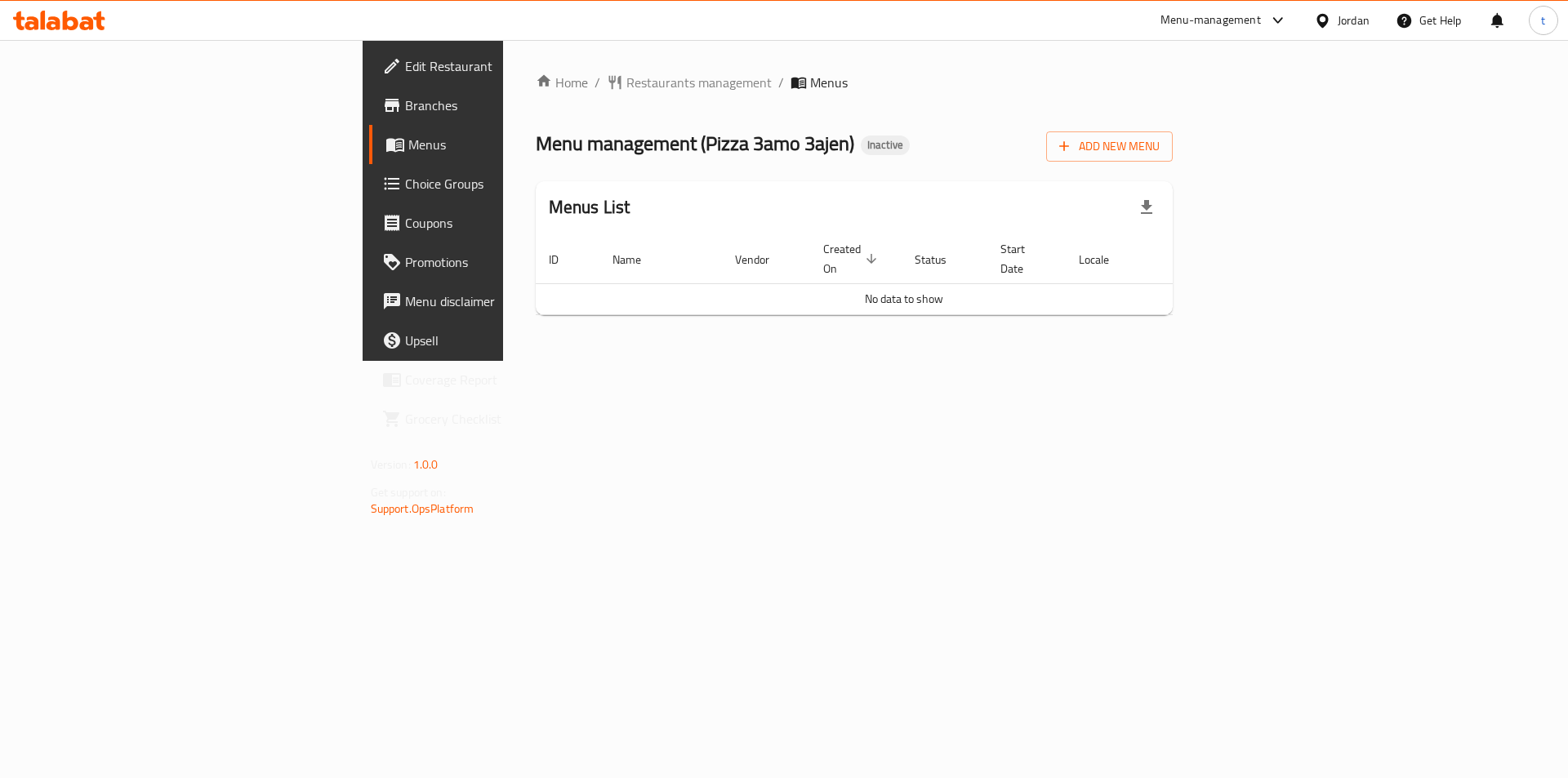
drag, startPoint x: 1279, startPoint y: 108, endPoint x: 1556, endPoint y: 114, distance: 277.1
click at [1173, 108] on div "Home / Restaurants management / Menus Menu management ( Pizza 3amo 3ajen ) Inac…" at bounding box center [854, 200] width 637 height 256
click at [405, 68] on span "Edit Restaurant" at bounding box center [508, 66] width 207 height 20
click at [405, 100] on span "Branches" at bounding box center [508, 105] width 207 height 20
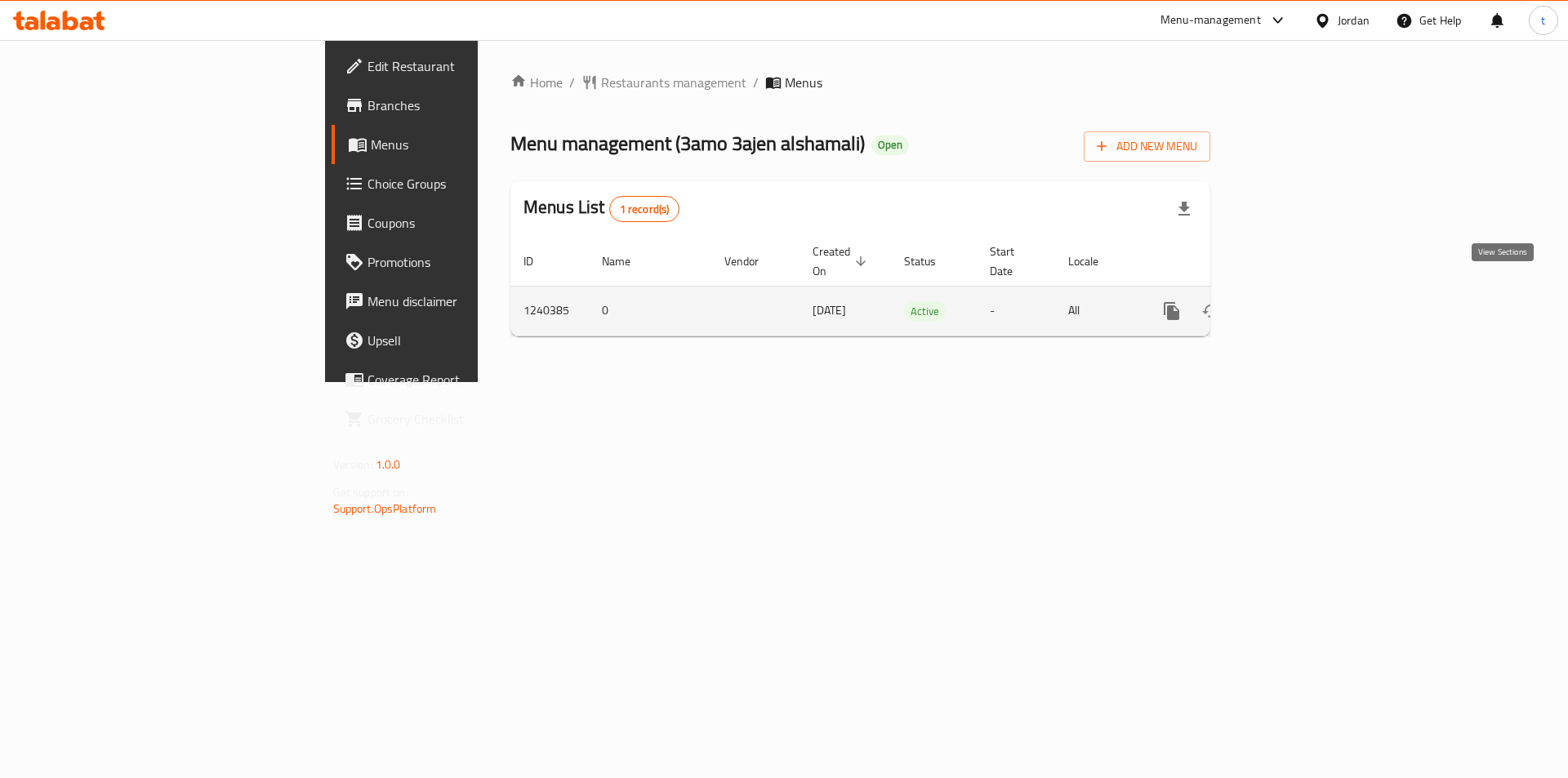
click at [1299, 301] on icon "enhanced table" at bounding box center [1289, 311] width 20 height 20
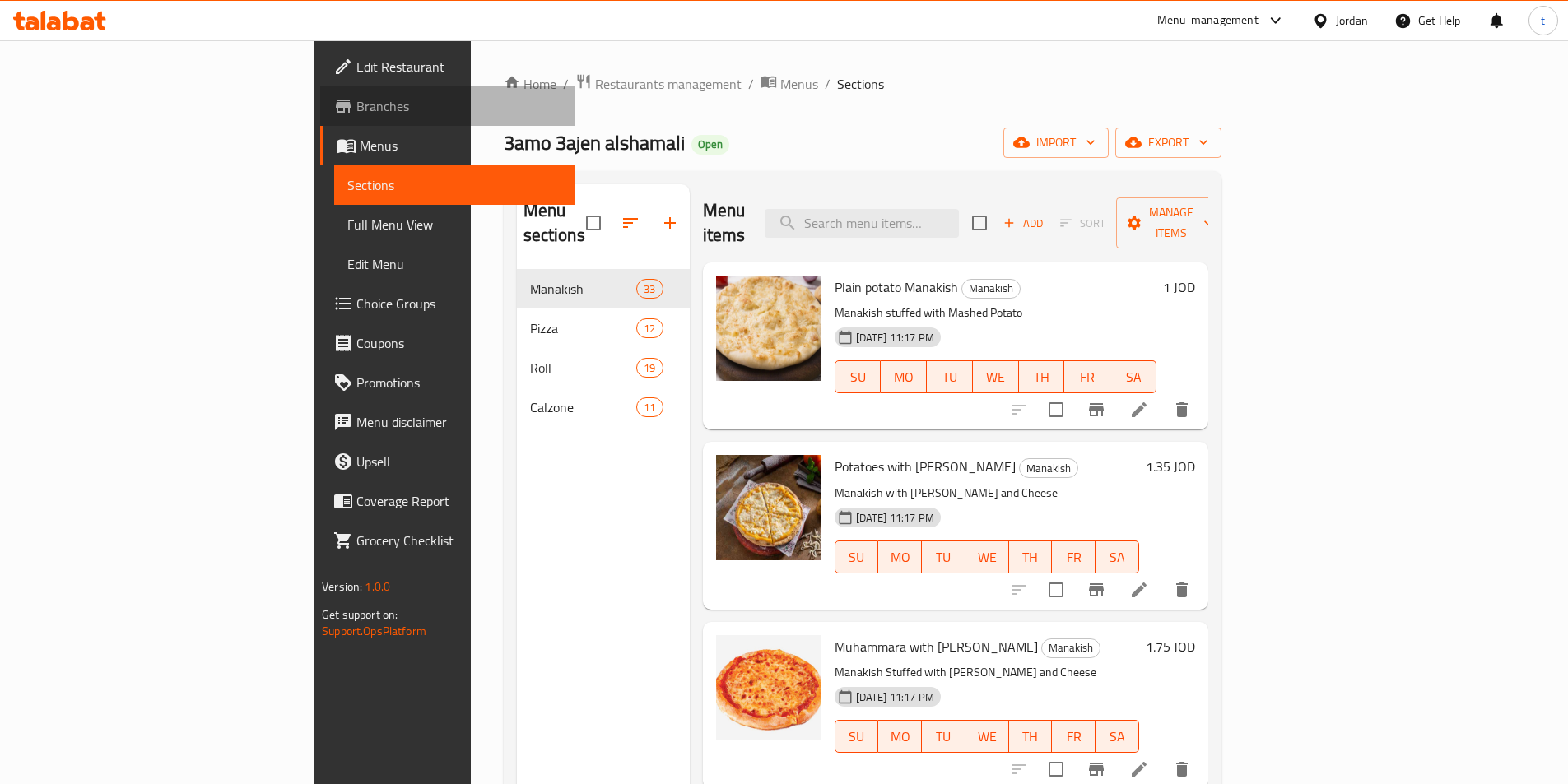
drag, startPoint x: 66, startPoint y: 101, endPoint x: 367, endPoint y: 224, distance: 325.2
click at [356, 102] on span "Branches" at bounding box center [459, 106] width 206 height 20
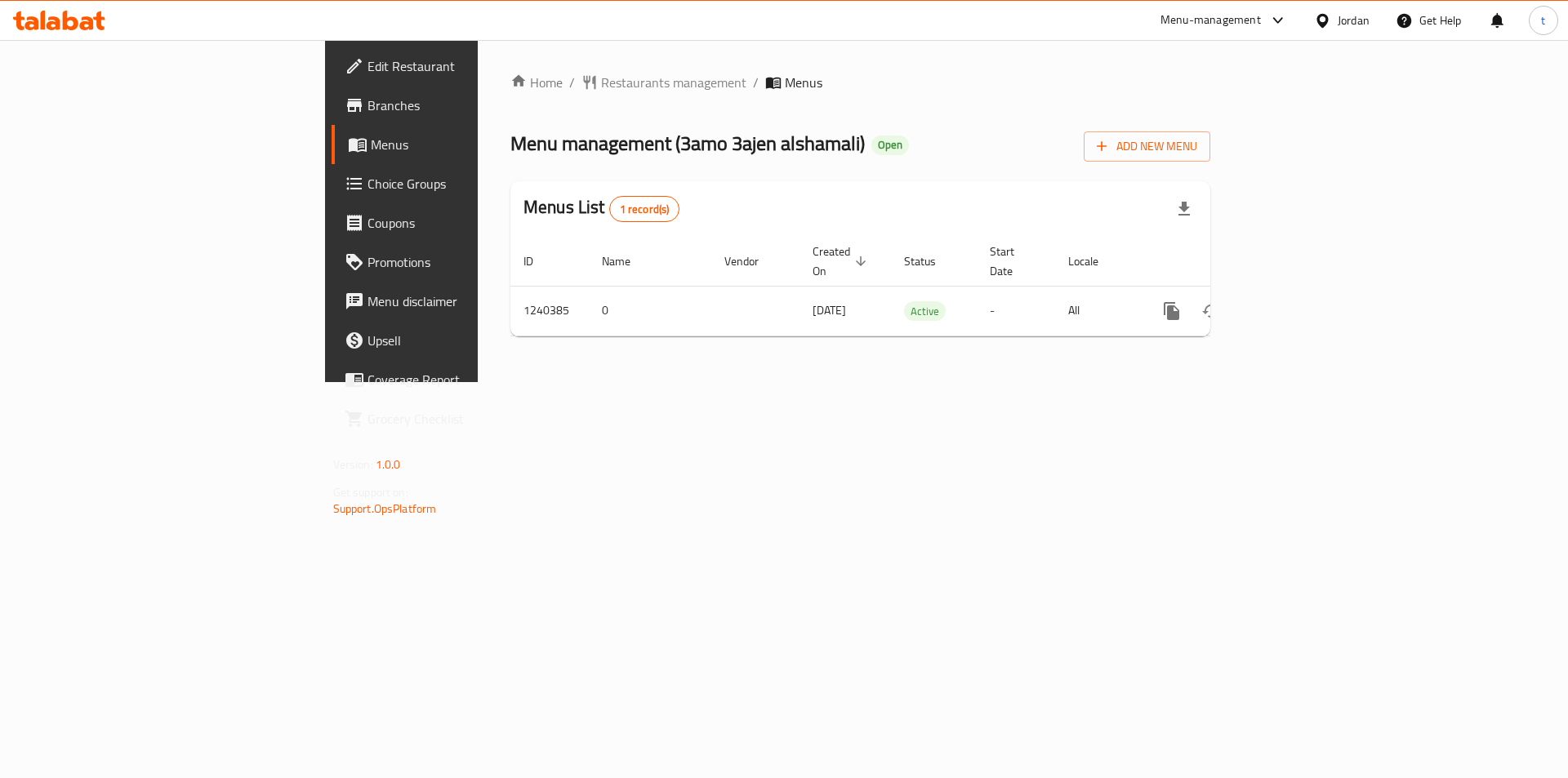
click at [368, 108] on span "Branches" at bounding box center [471, 105] width 207 height 20
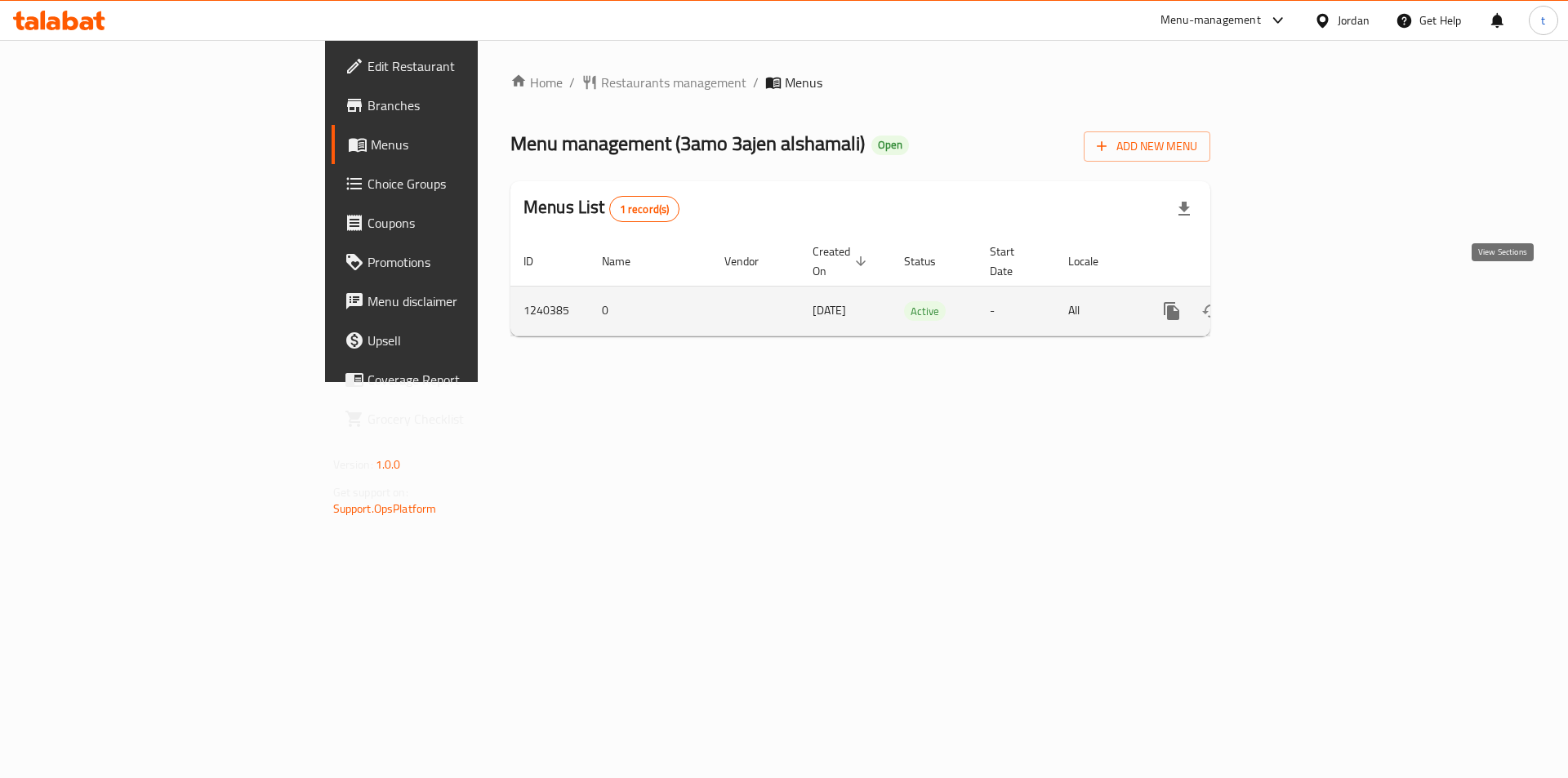
click at [1299, 301] on icon "enhanced table" at bounding box center [1289, 311] width 20 height 20
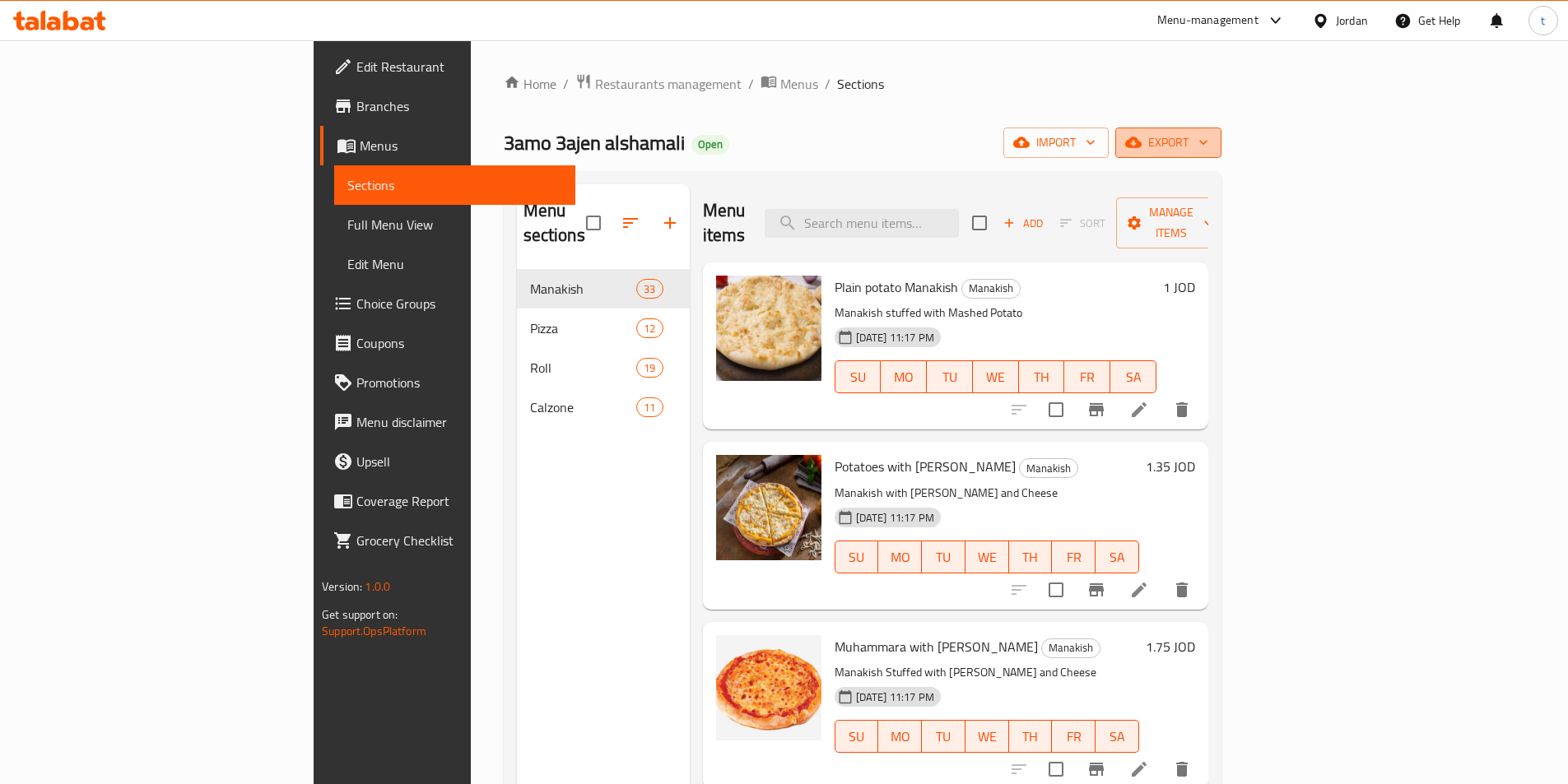
click at [1208, 142] on span "export" at bounding box center [1168, 143] width 80 height 21
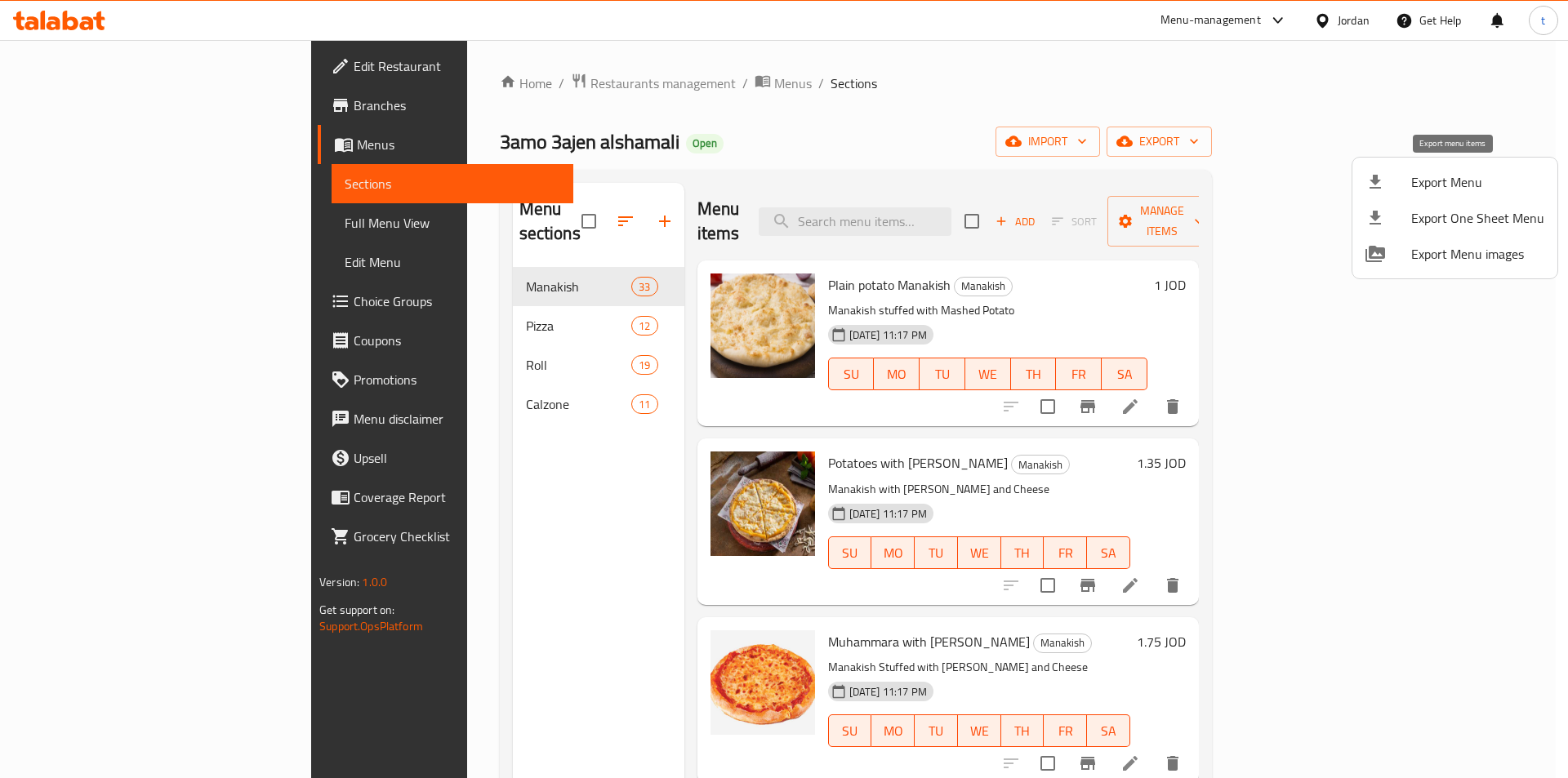
click at [1424, 175] on span "Export Menu" at bounding box center [1477, 182] width 133 height 20
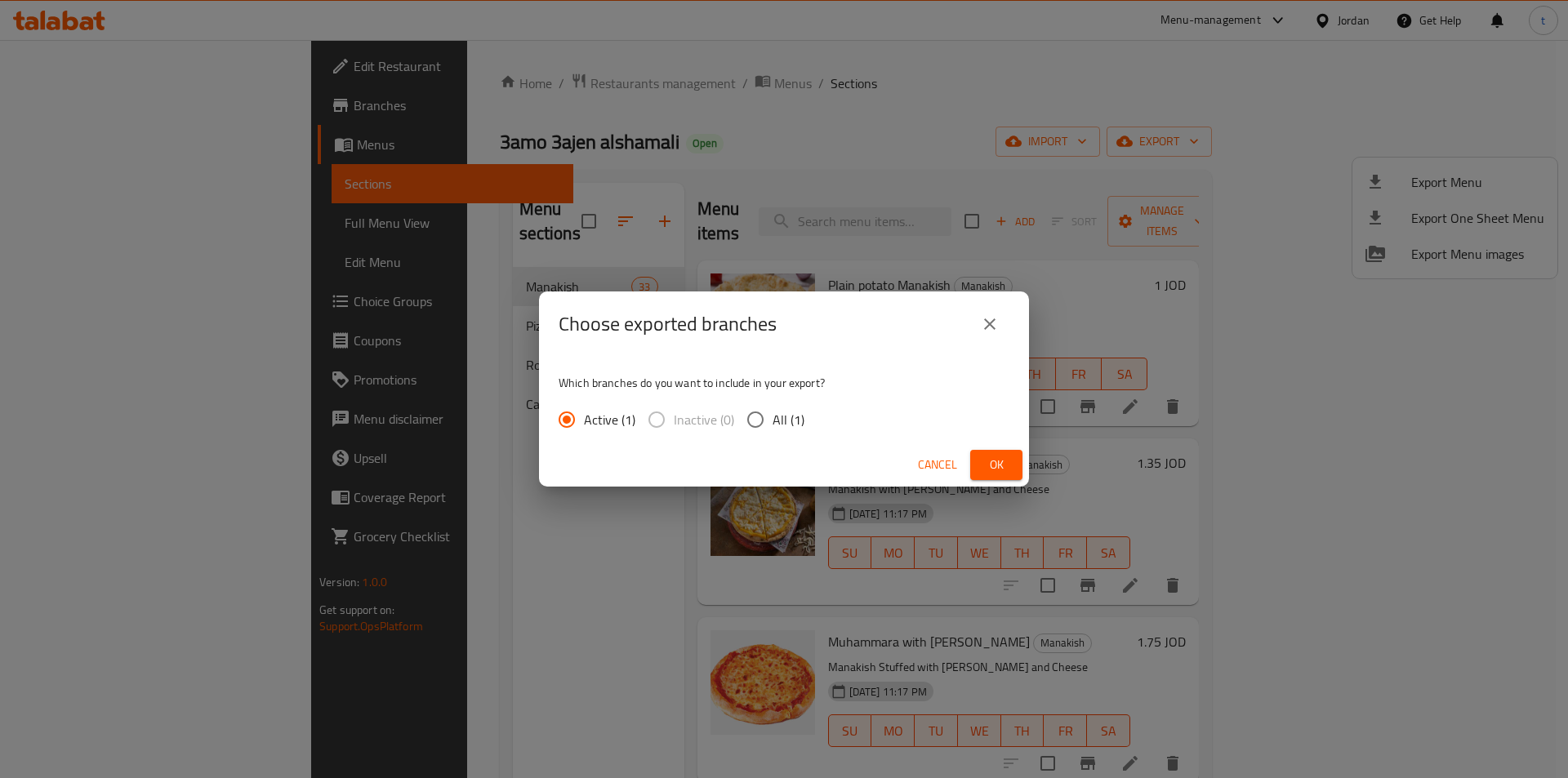
click at [748, 432] on input "All (1)" at bounding box center [755, 419] width 34 height 34
radio input "true"
drag, startPoint x: 977, startPoint y: 455, endPoint x: 575, endPoint y: 598, distance: 426.7
click at [961, 466] on div "Cancel Ok" at bounding box center [784, 465] width 490 height 43
click at [995, 468] on span "Ok" at bounding box center [996, 464] width 26 height 21
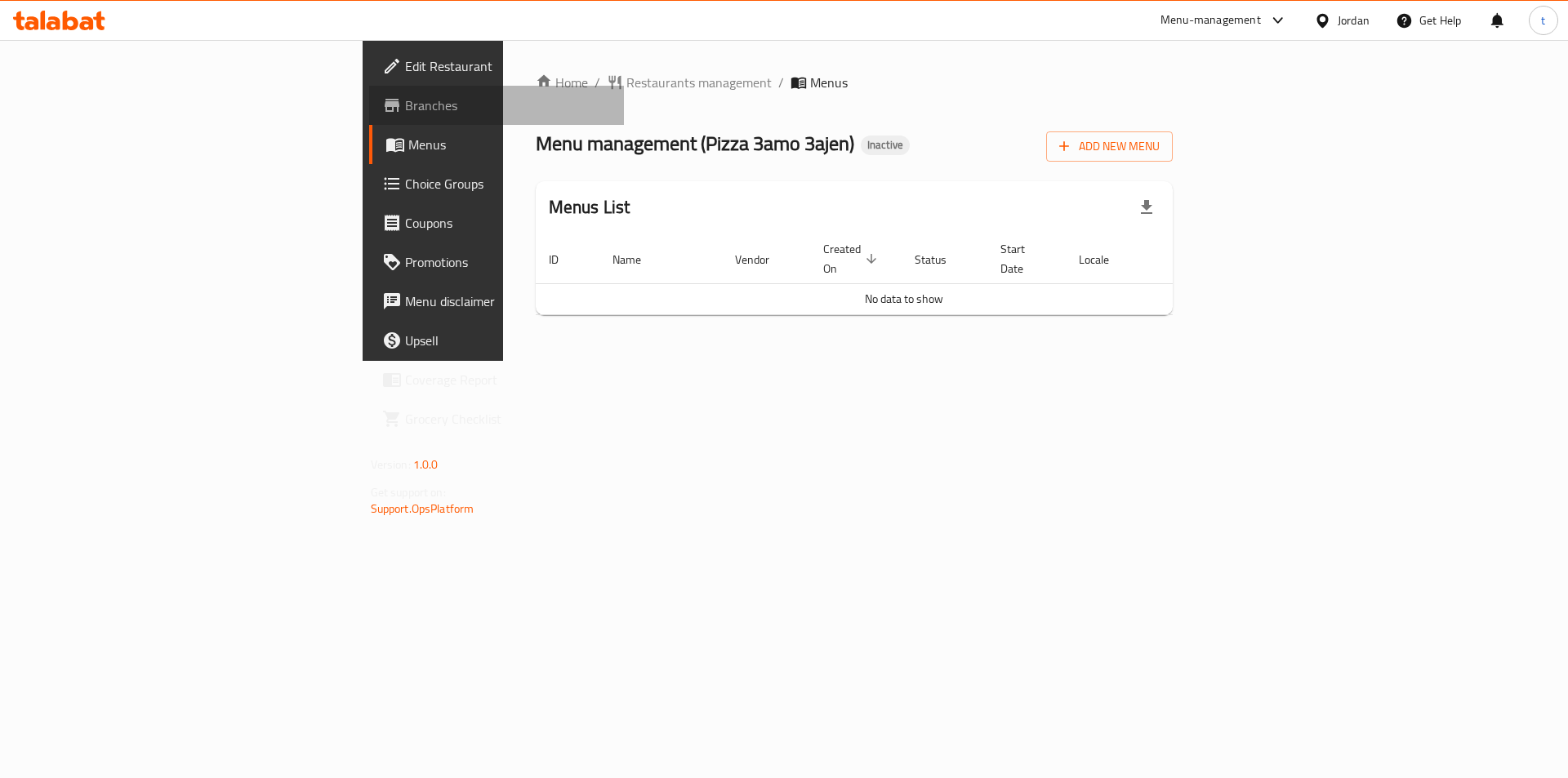
drag, startPoint x: 68, startPoint y: 105, endPoint x: 81, endPoint y: 102, distance: 13.3
click at [405, 105] on span "Branches" at bounding box center [508, 105] width 207 height 20
click at [1159, 147] on span "Add New Menu" at bounding box center [1109, 146] width 100 height 21
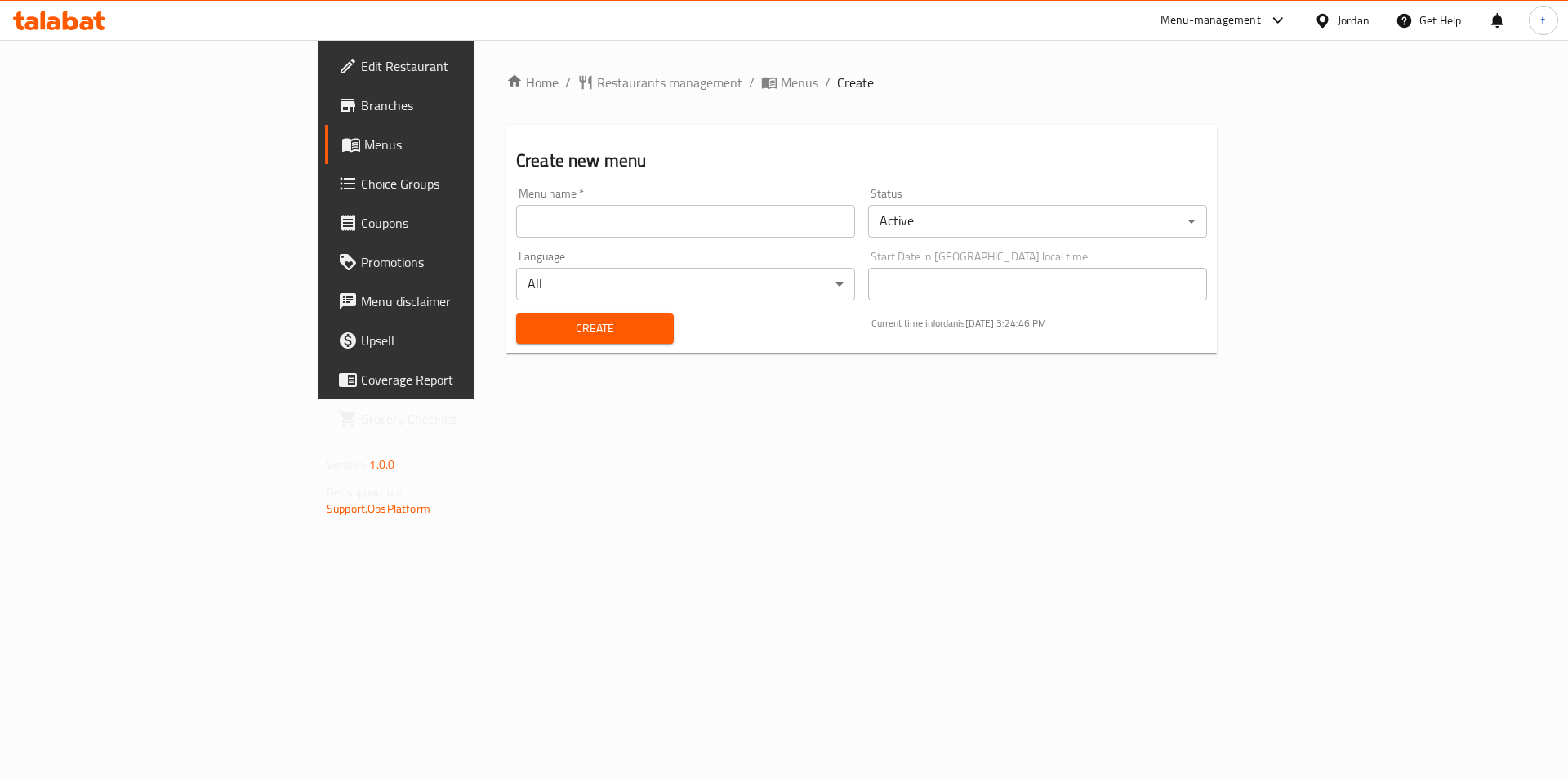
click at [657, 221] on input "text" at bounding box center [685, 221] width 339 height 32
type input "8"
type input "10/8/2025"
click at [516, 342] on button "Create" at bounding box center [594, 329] width 157 height 30
click at [364, 146] on span "Menus" at bounding box center [466, 145] width 204 height 20
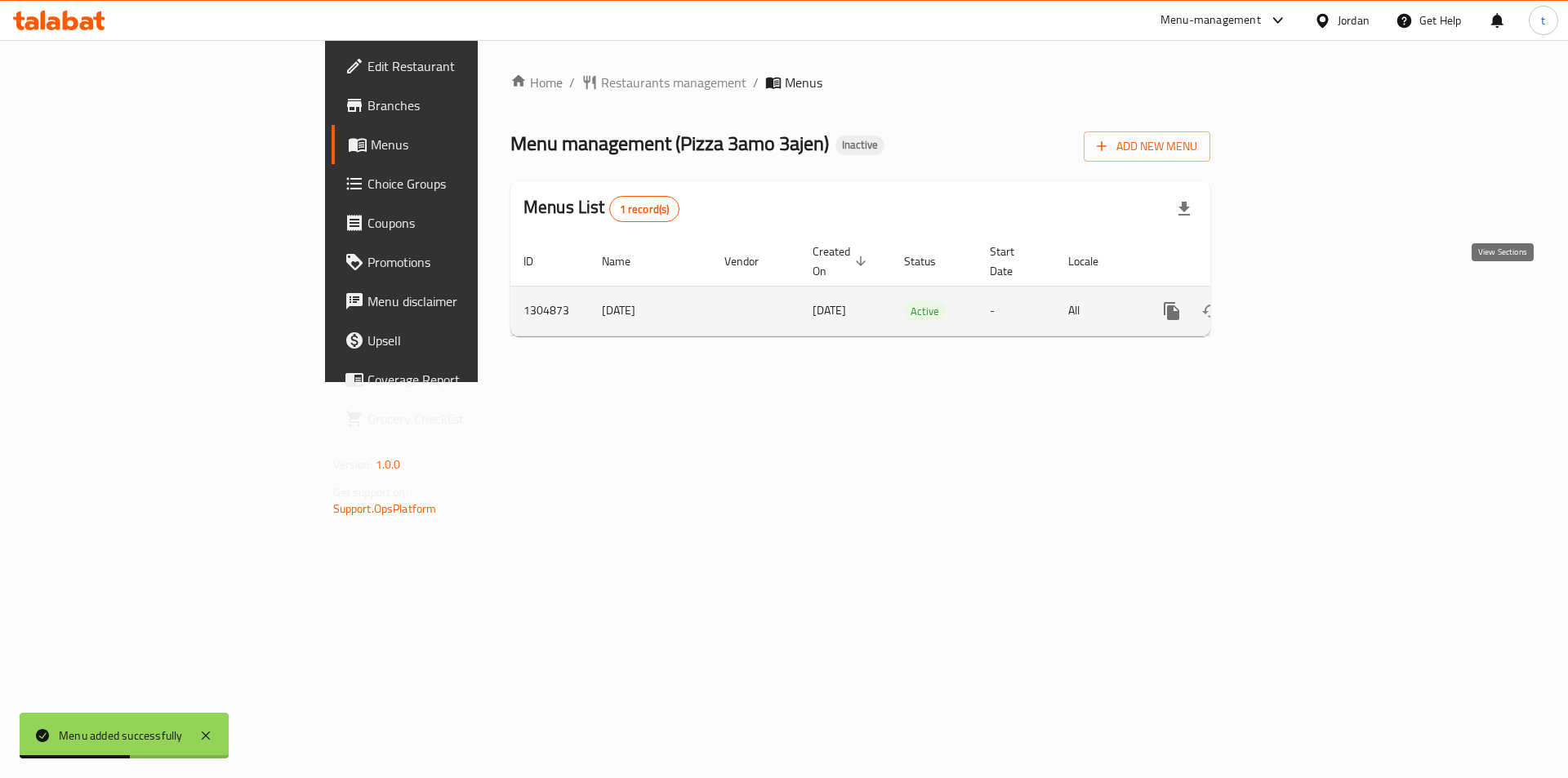
click at [1299, 301] on icon "enhanced table" at bounding box center [1289, 311] width 20 height 20
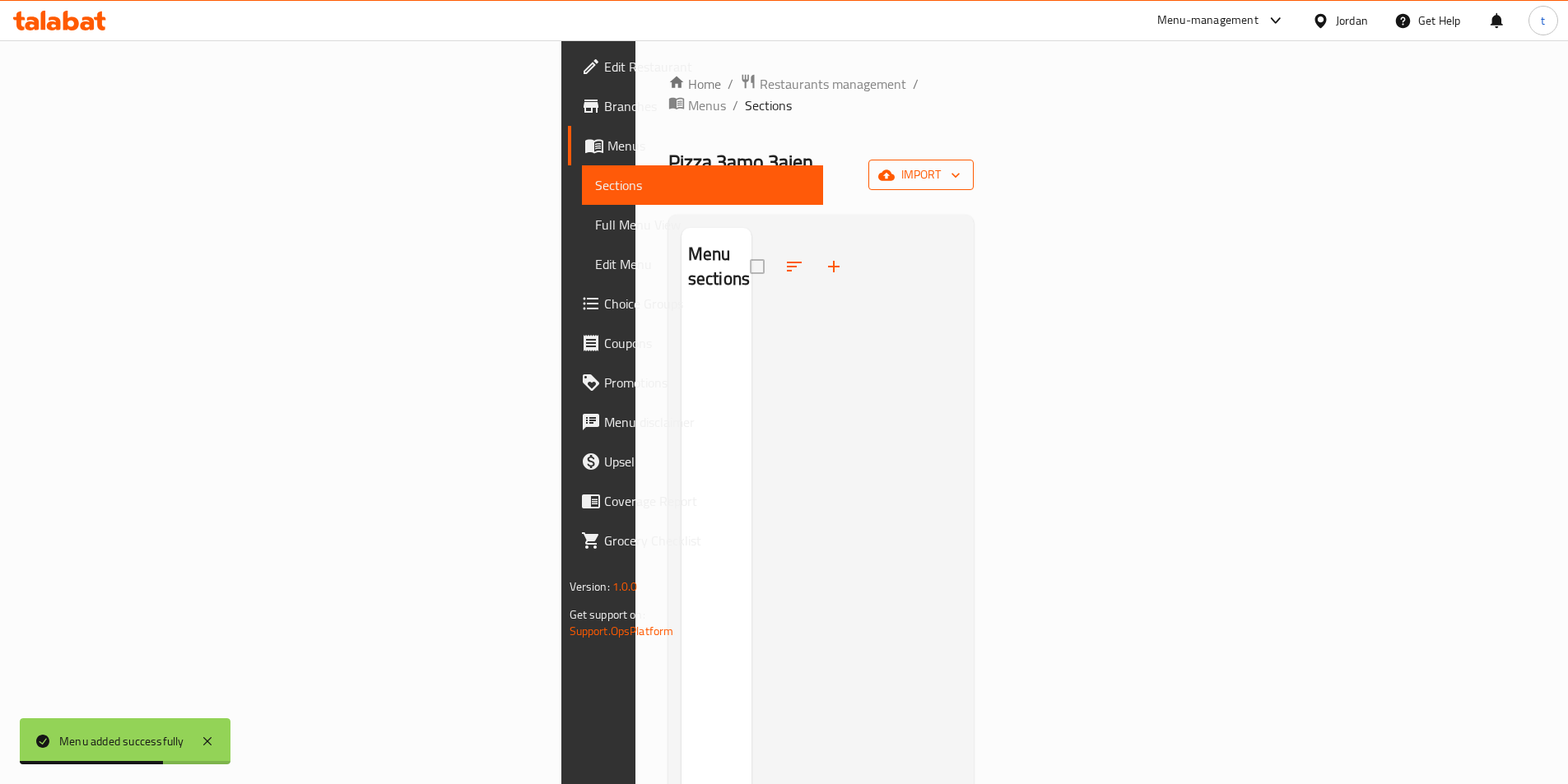
click at [960, 164] on span "import" at bounding box center [920, 174] width 79 height 21
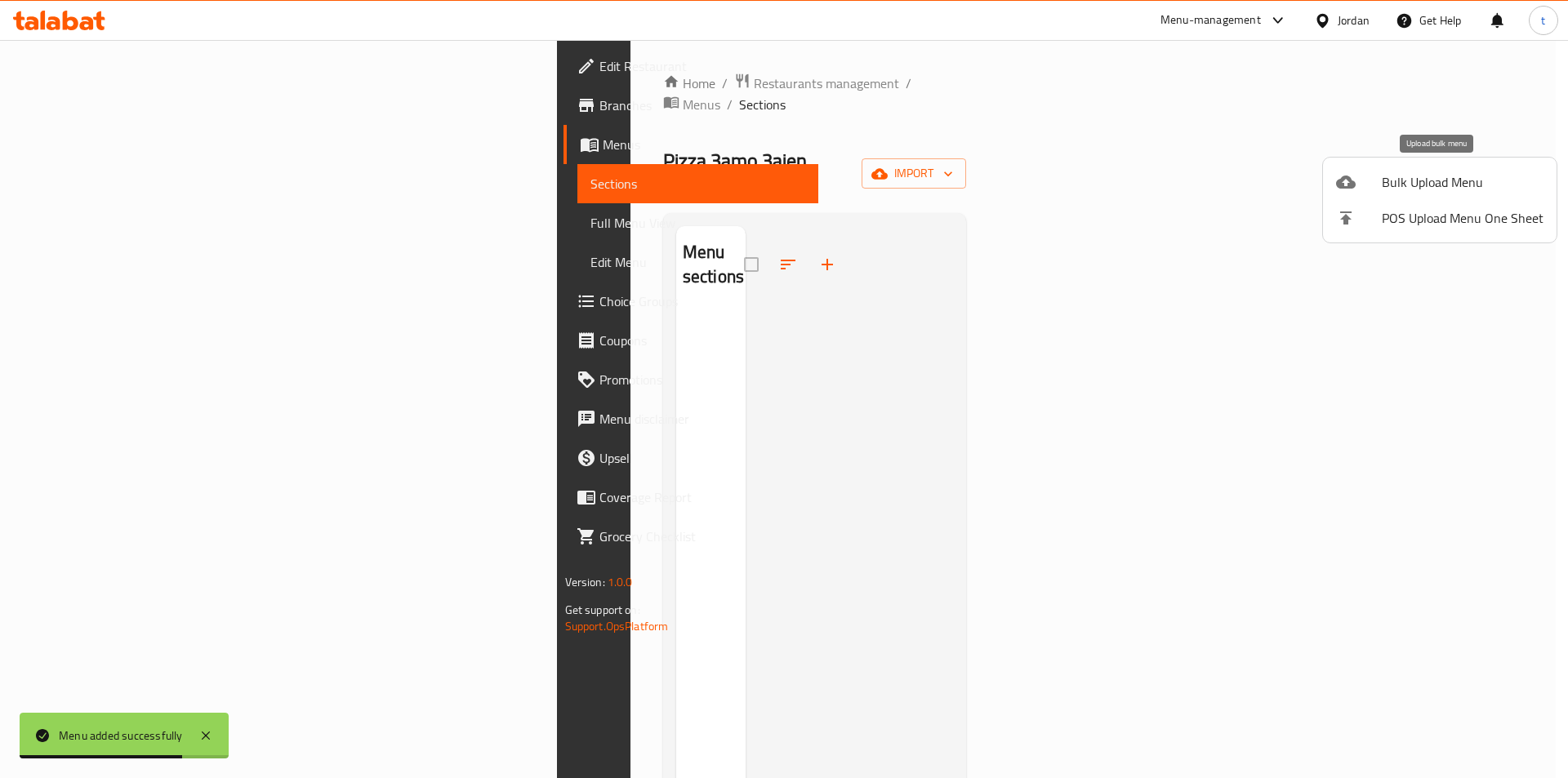
click at [1406, 180] on span "Bulk Upload Menu" at bounding box center [1462, 182] width 161 height 20
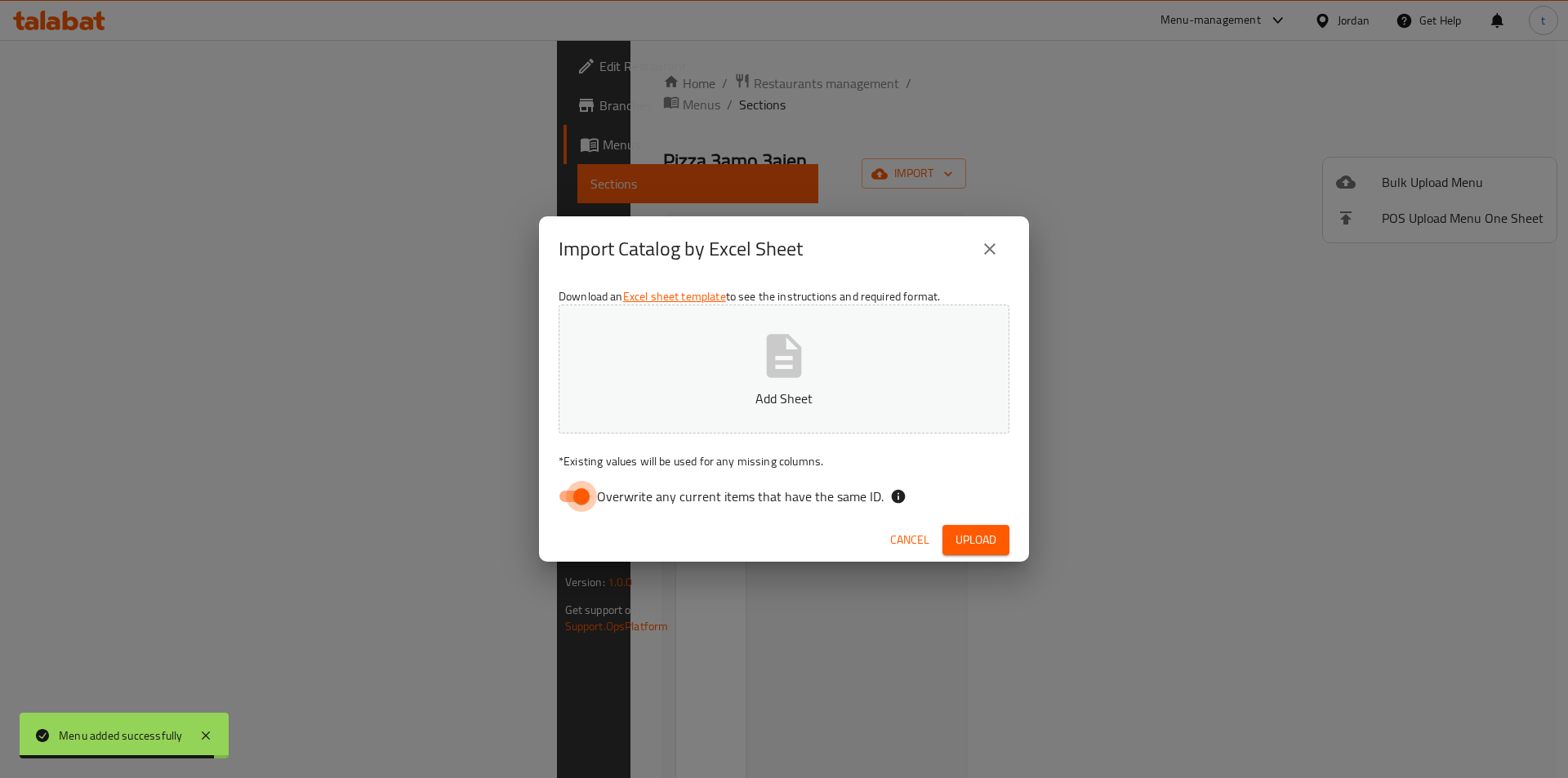
click at [586, 500] on input "Overwrite any current items that have the same ID." at bounding box center [581, 496] width 93 height 31
checkbox input "false"
click at [765, 385] on button "Add Sheet" at bounding box center [784, 369] width 450 height 129
click at [1008, 534] on button "Upload" at bounding box center [975, 540] width 67 height 30
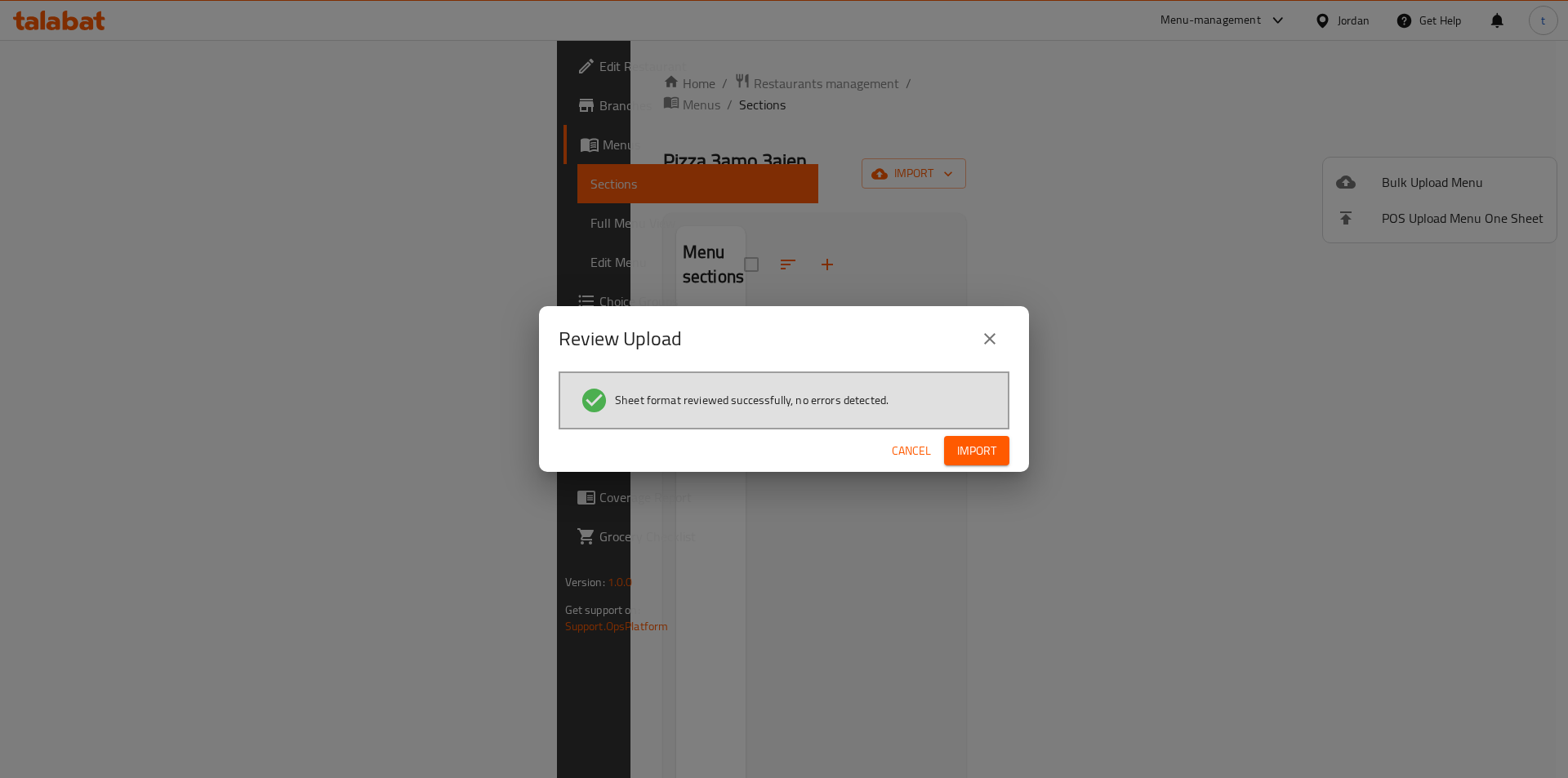
drag, startPoint x: 981, startPoint y: 446, endPoint x: 927, endPoint y: 532, distance: 101.5
click at [980, 445] on span "Import" at bounding box center [976, 451] width 39 height 21
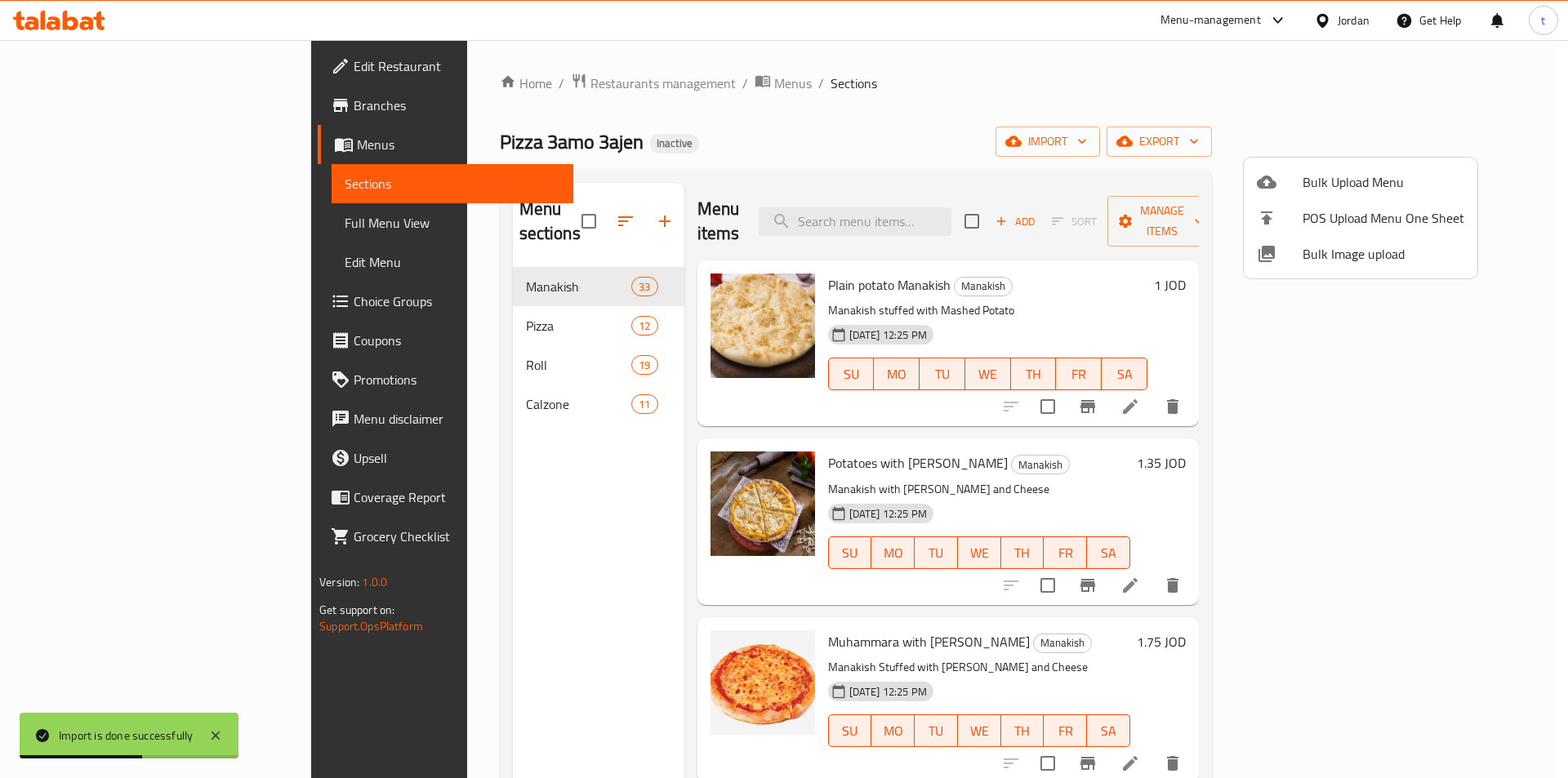
click at [65, 221] on div at bounding box center [784, 389] width 1568 height 778
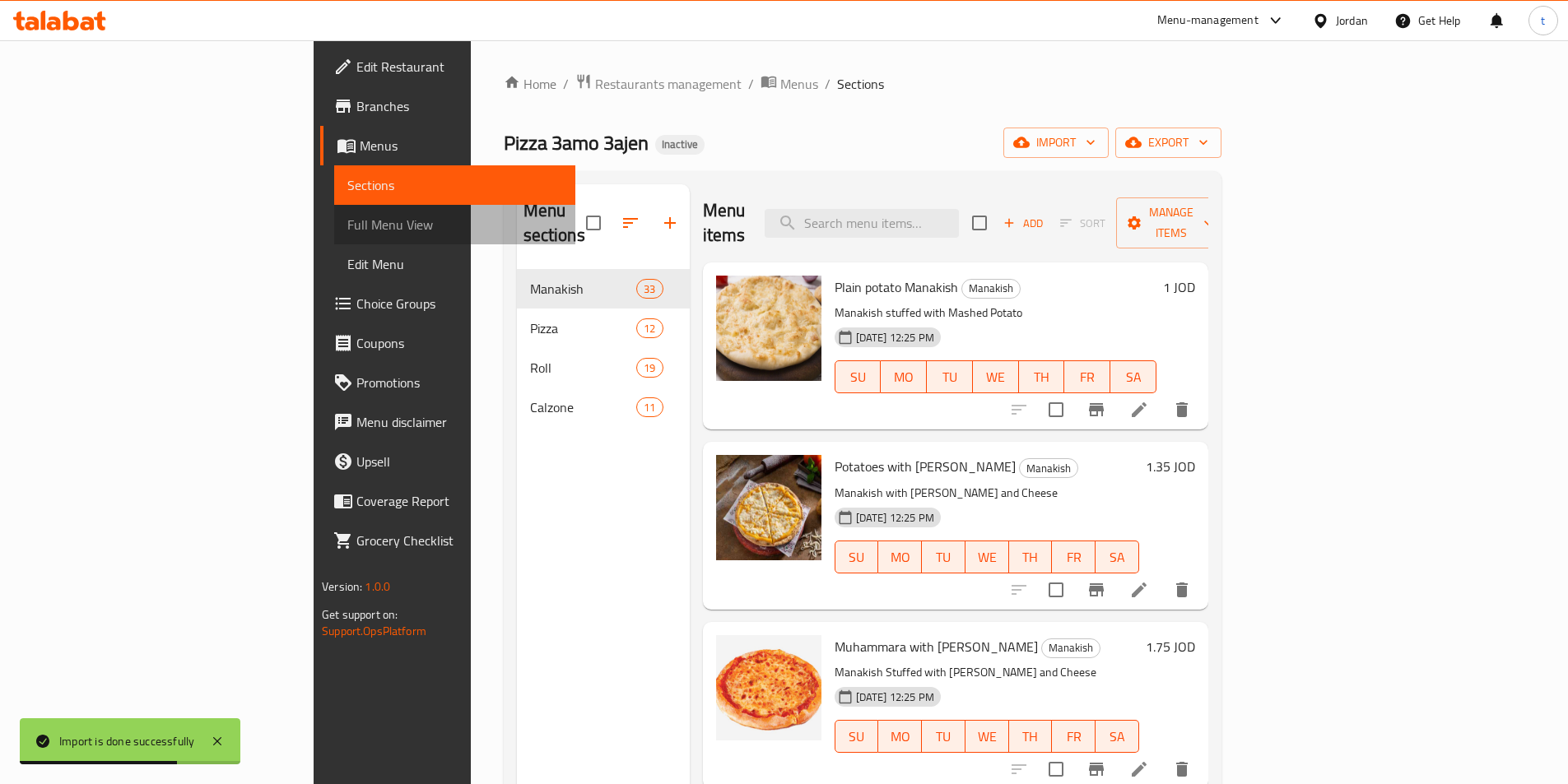
click at [347, 223] on span "Full Menu View" at bounding box center [454, 224] width 214 height 20
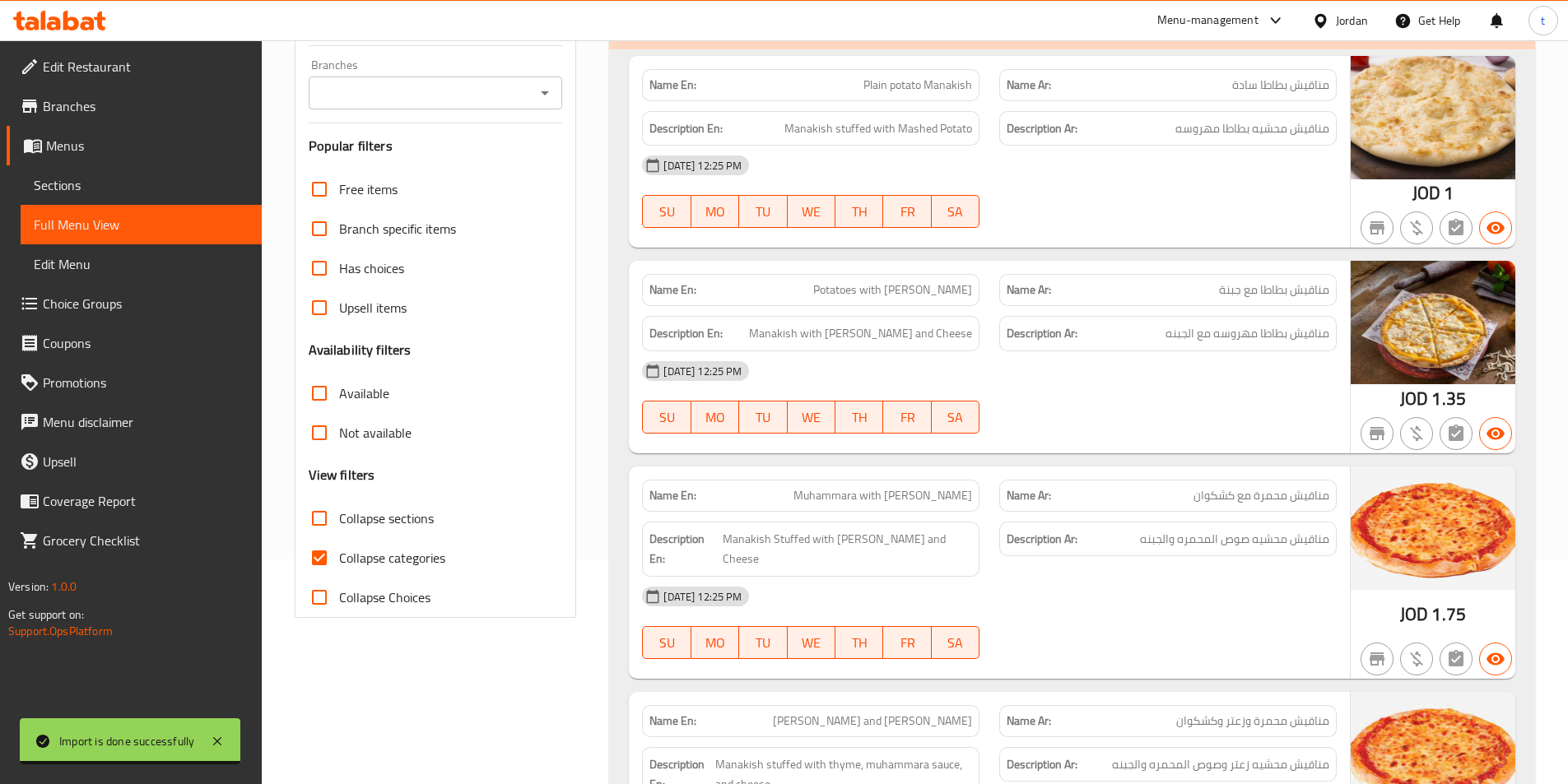
scroll to position [247, 0]
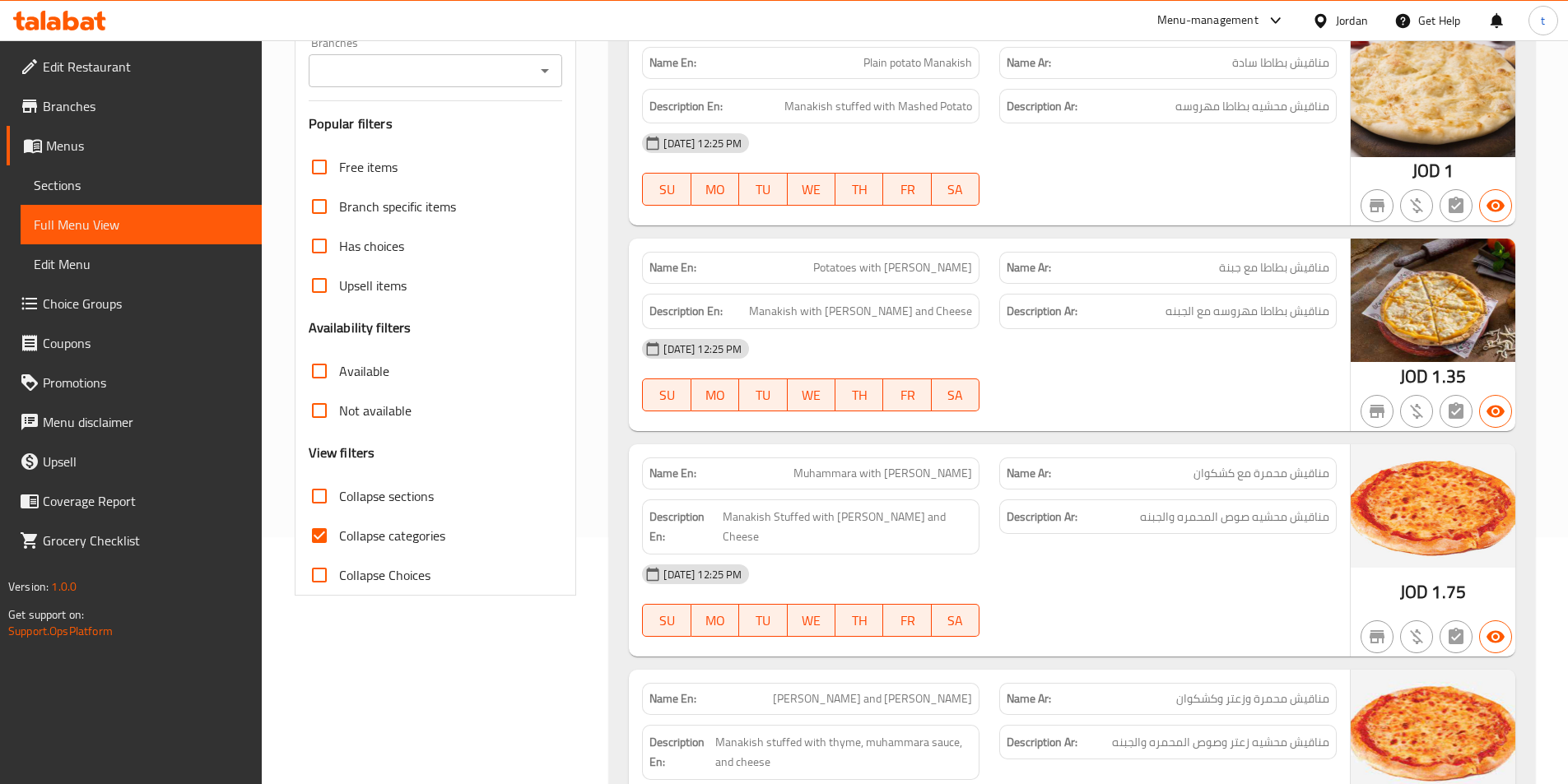
click at [319, 534] on input "Collapse categories" at bounding box center [319, 535] width 39 height 39
checkbox input "false"
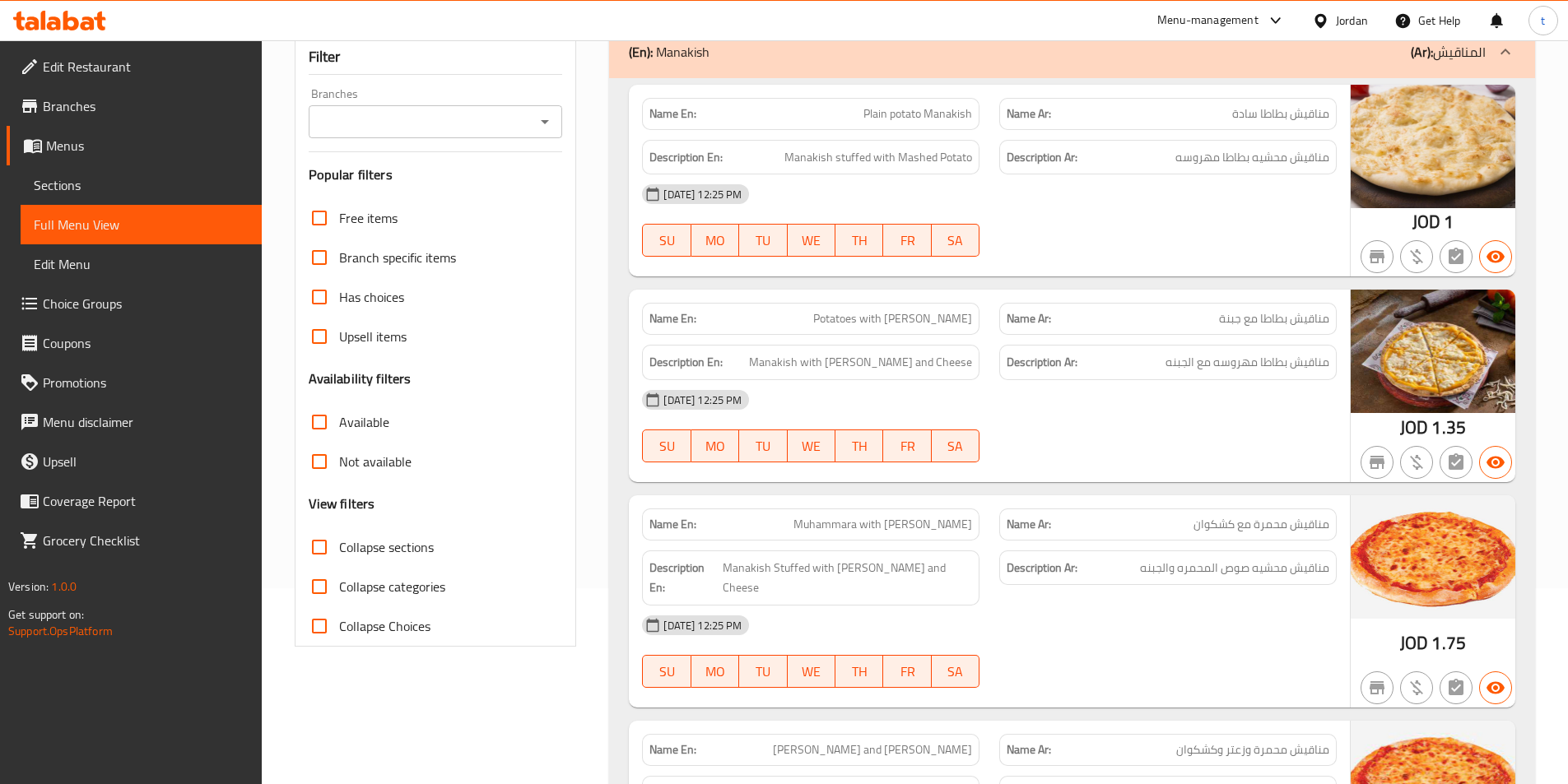
scroll to position [0, 0]
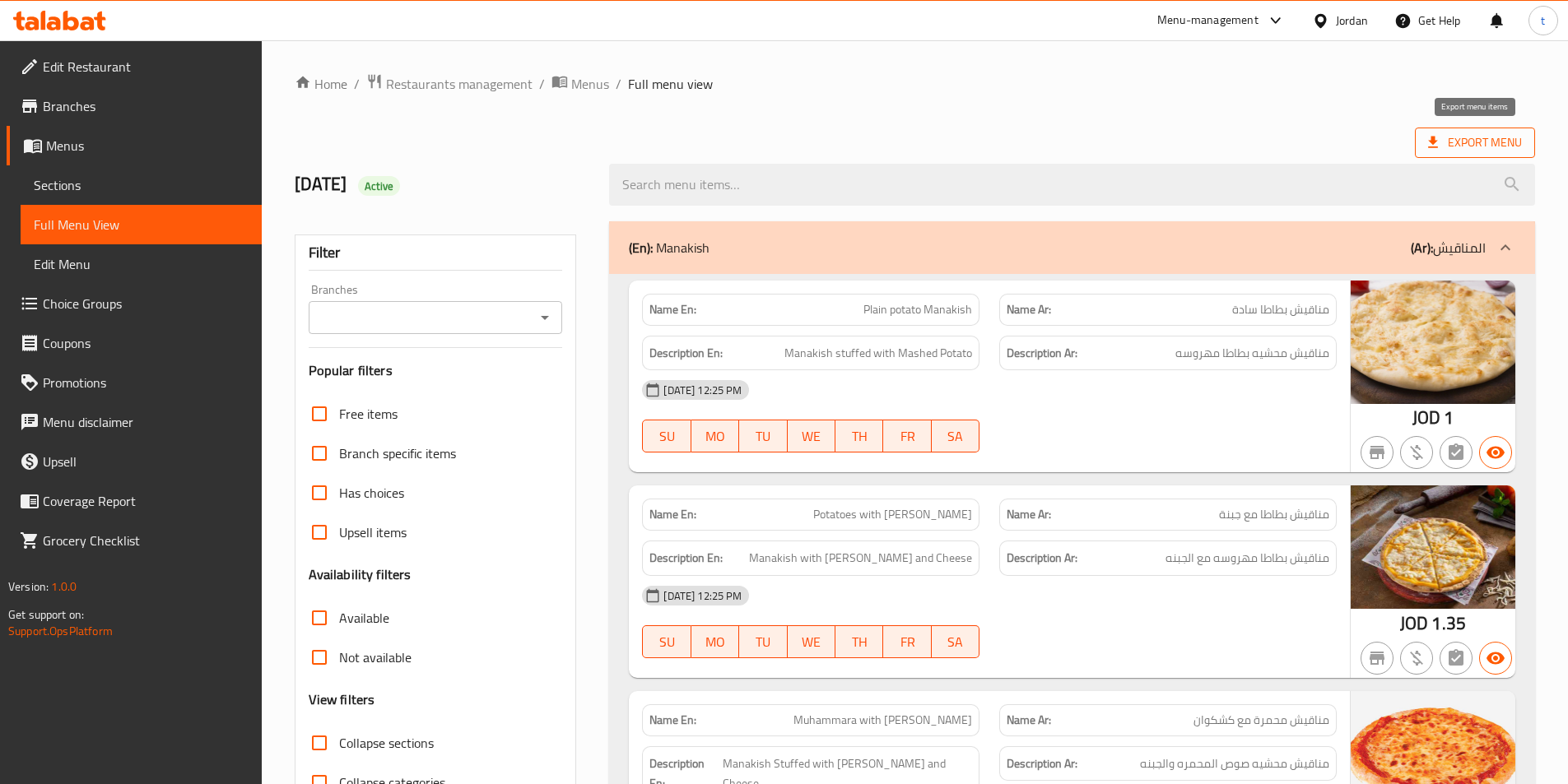
click at [1492, 143] on span "Export Menu" at bounding box center [1475, 143] width 93 height 21
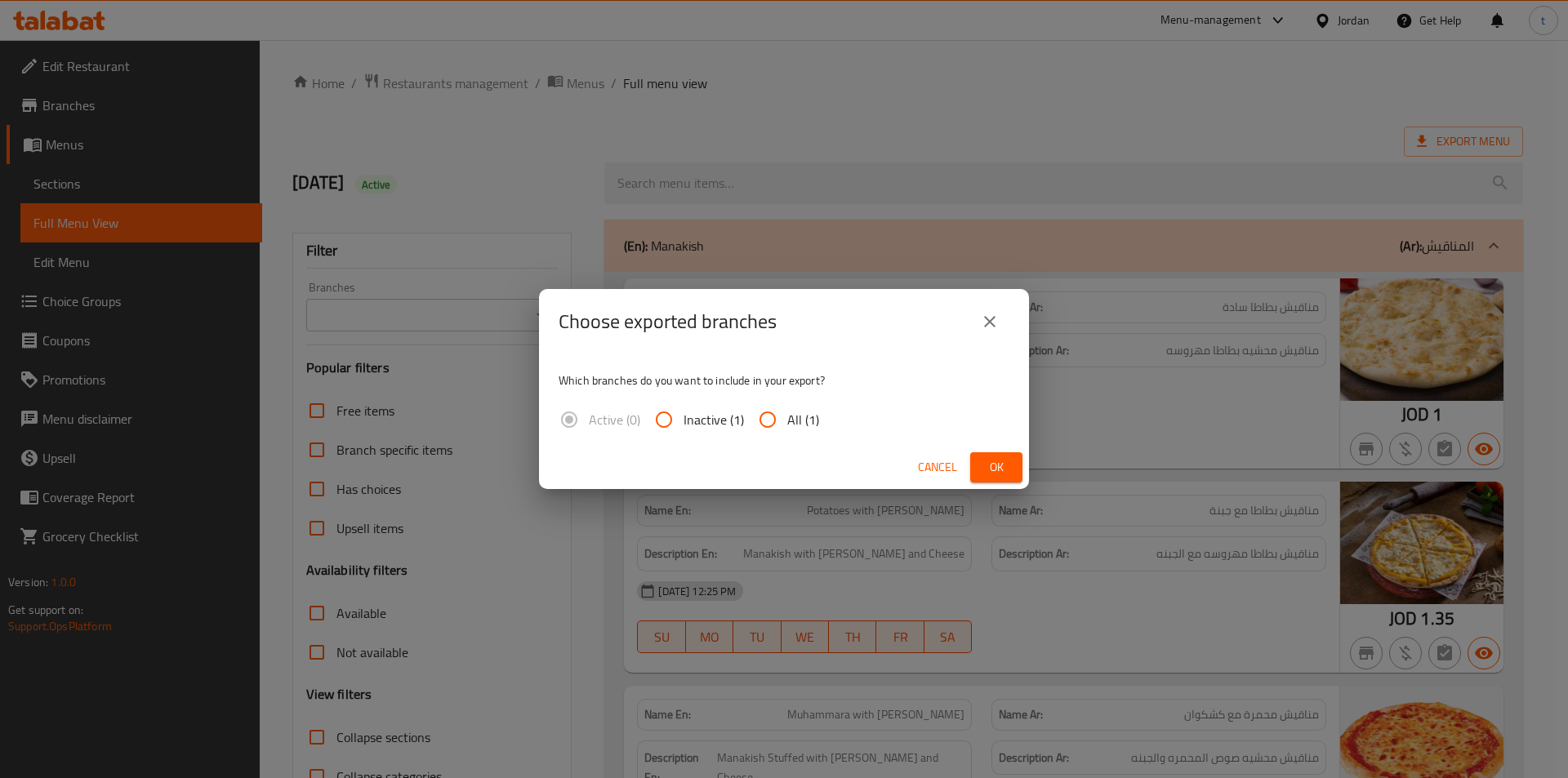
click at [764, 419] on input "All (1)" at bounding box center [767, 419] width 39 height 39
radio input "true"
click at [1008, 459] on span "Ok" at bounding box center [996, 467] width 26 height 21
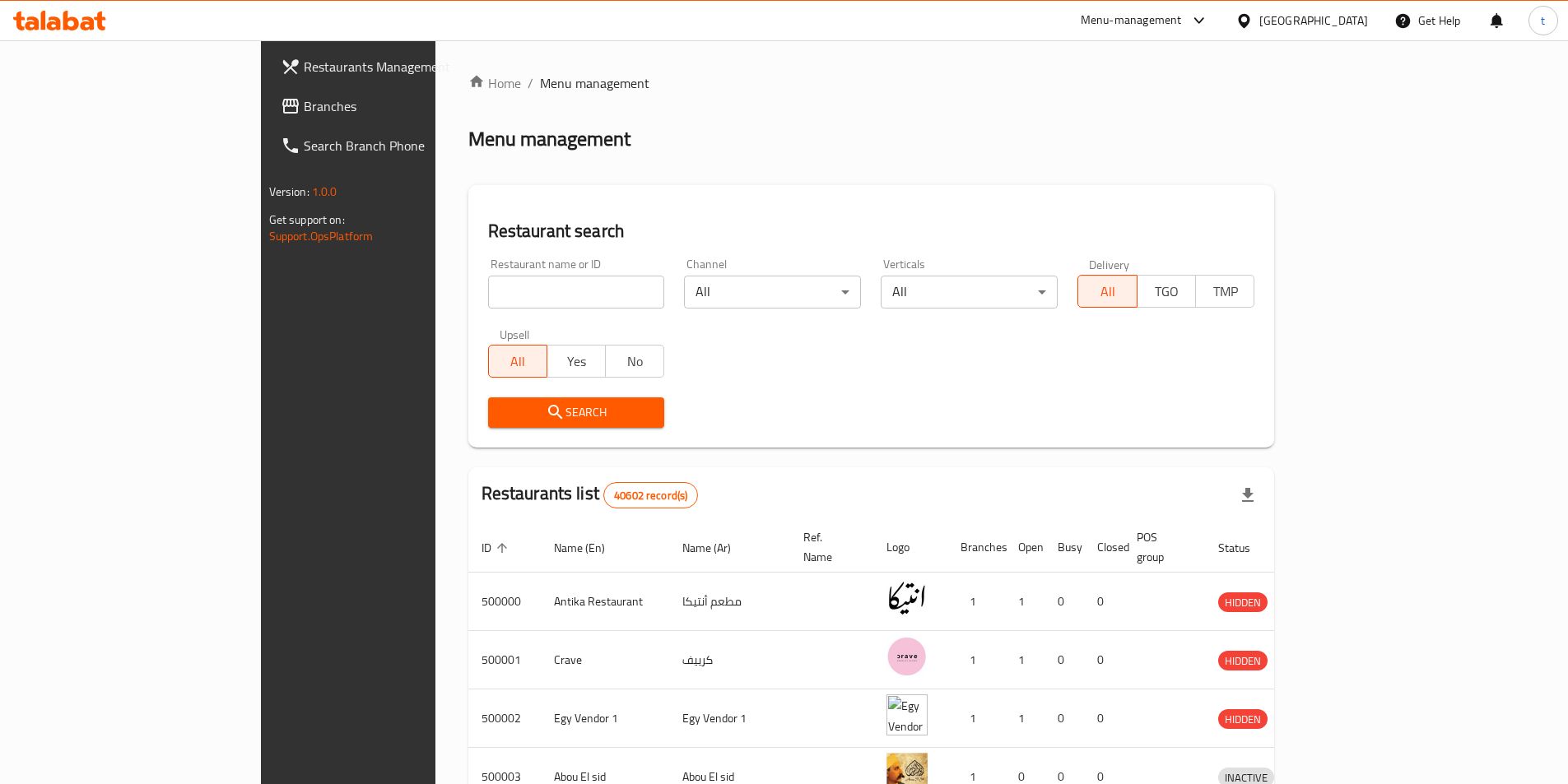
click at [1353, 15] on div "[GEOGRAPHIC_DATA]" at bounding box center [1313, 21] width 108 height 18
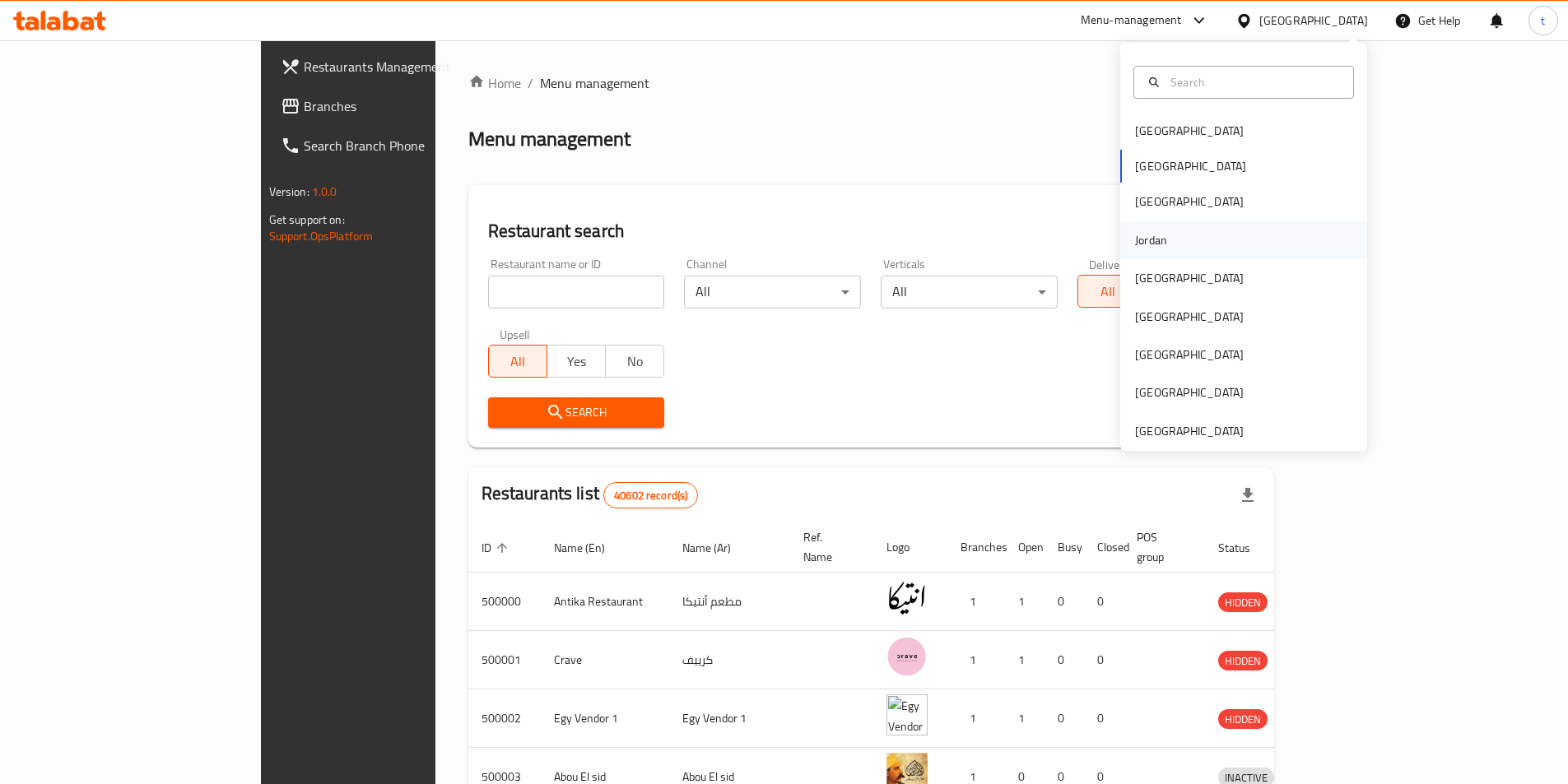
click at [1158, 244] on div "Jordan" at bounding box center [1151, 239] width 58 height 38
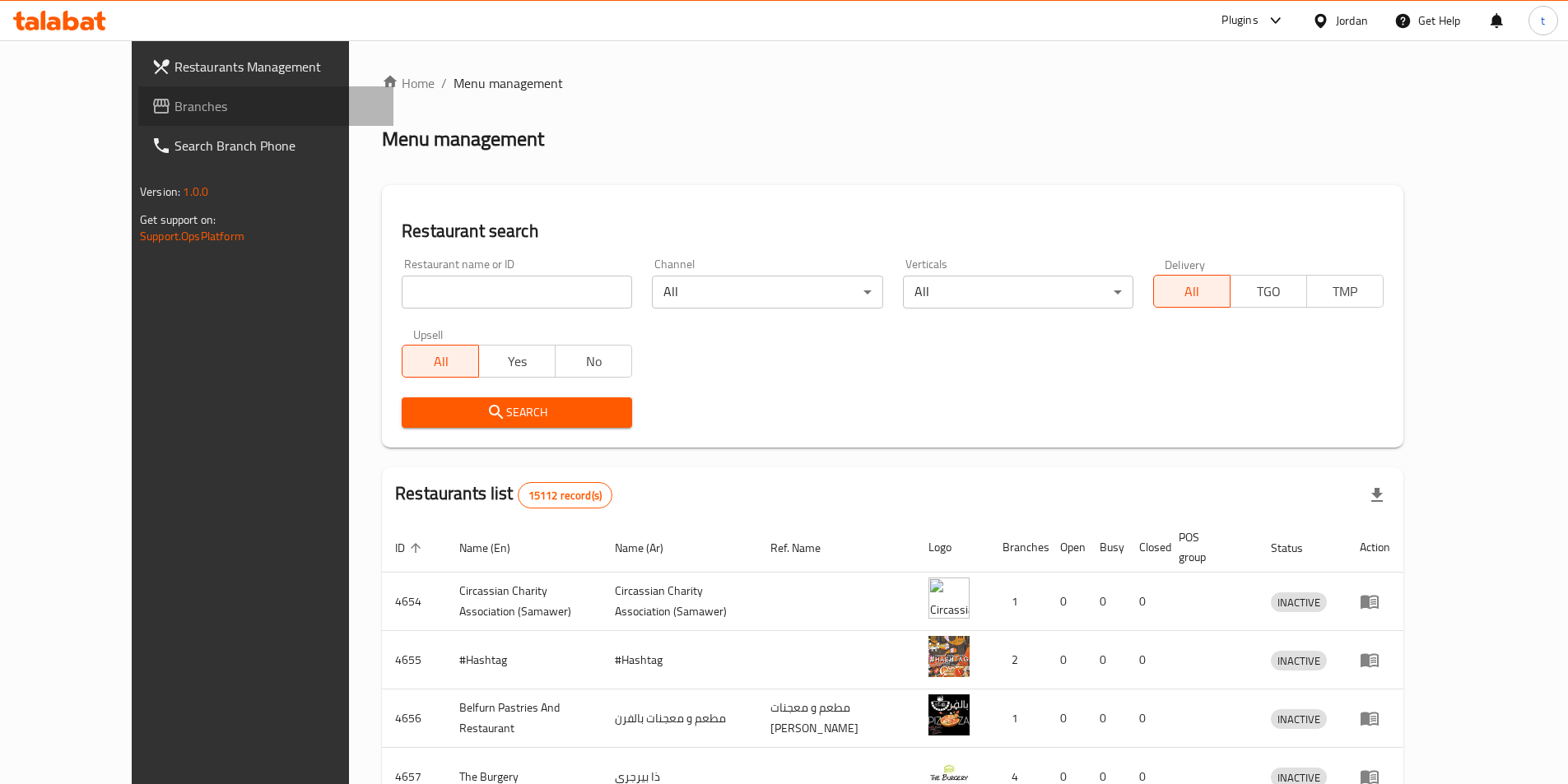
click at [174, 102] on span "Branches" at bounding box center [277, 106] width 206 height 20
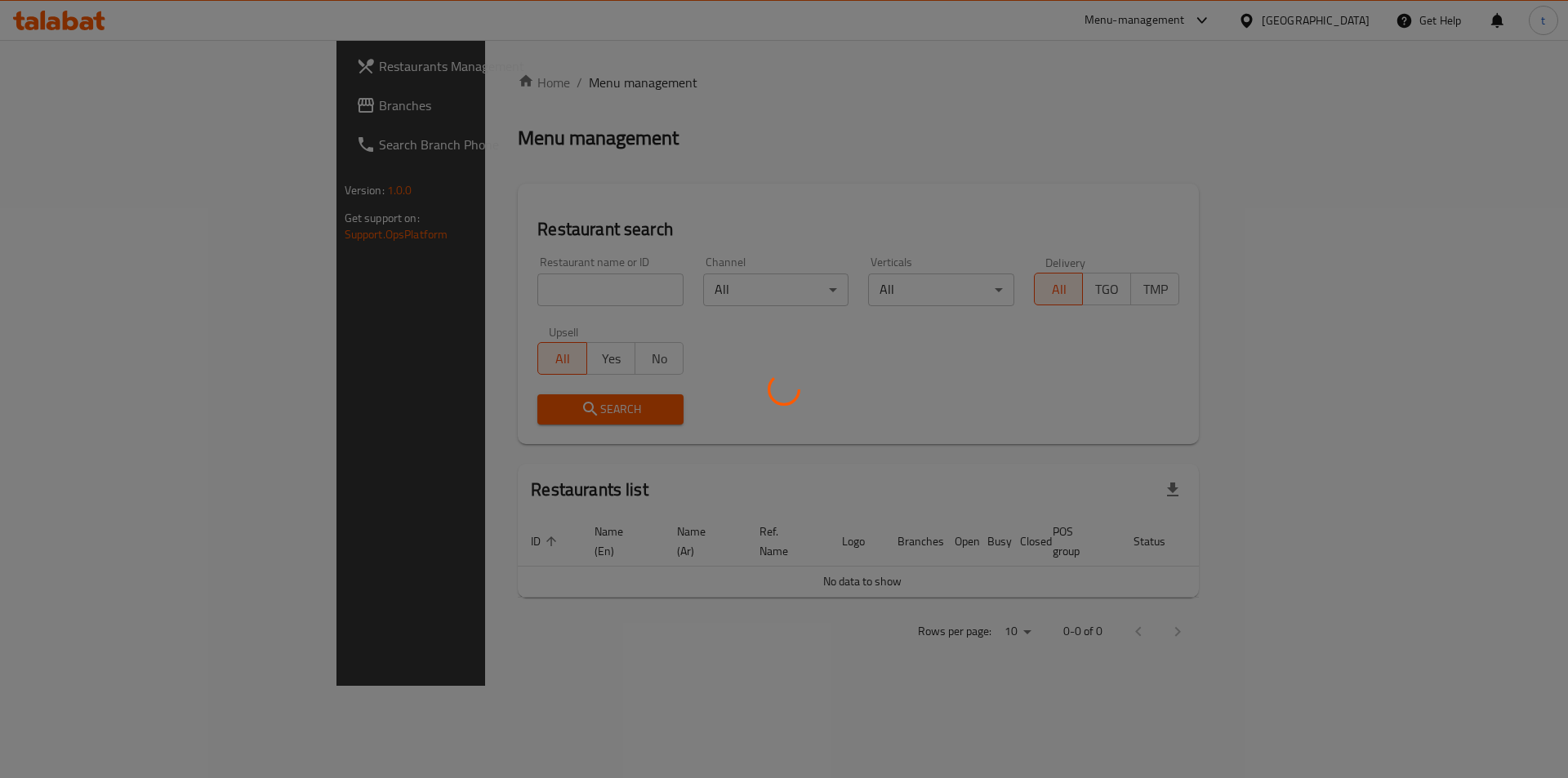
click at [1188, 154] on div at bounding box center [784, 389] width 1568 height 778
click at [1041, 161] on div at bounding box center [784, 389] width 1568 height 778
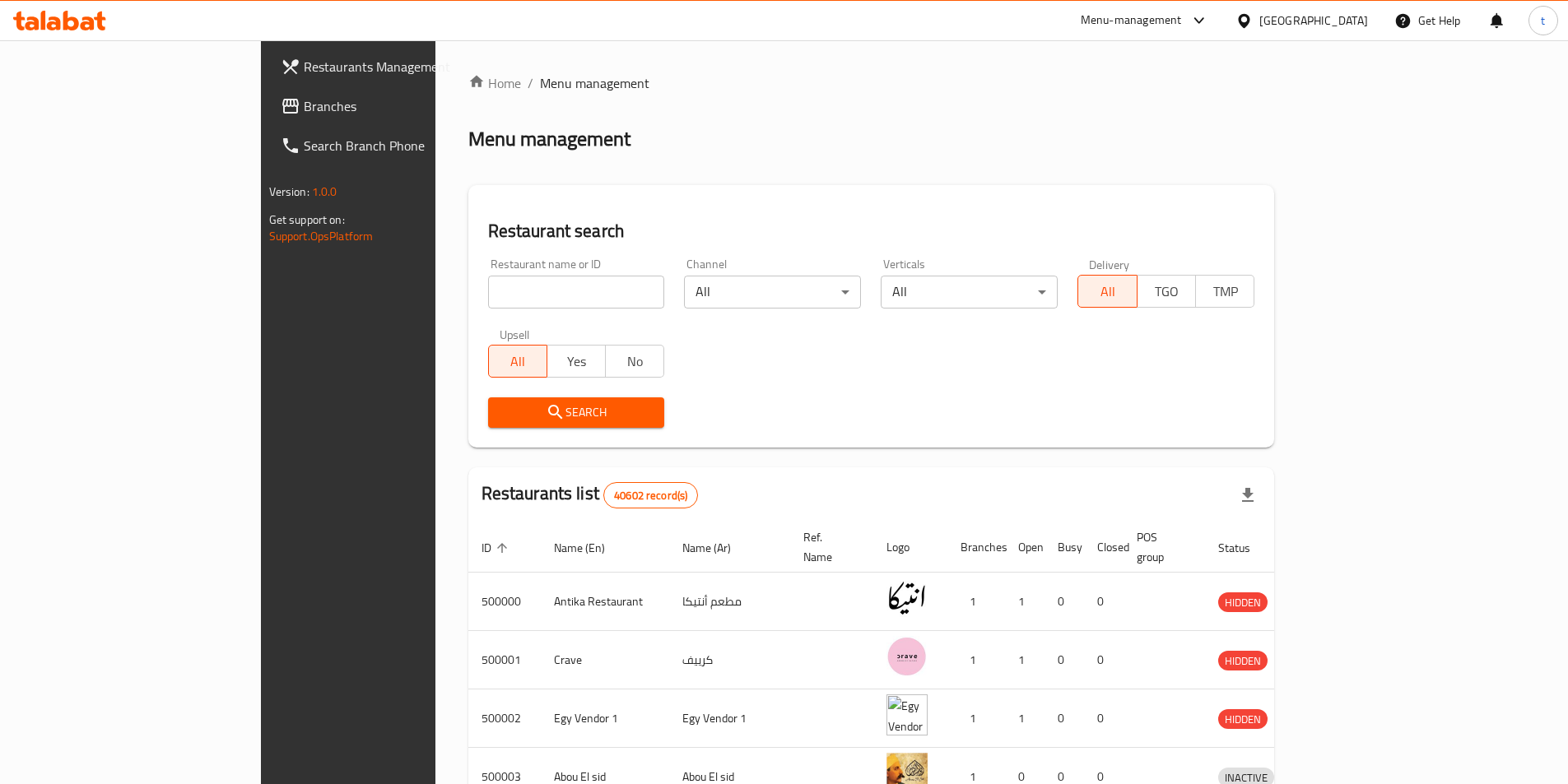
click at [1342, 19] on div "[GEOGRAPHIC_DATA]" at bounding box center [1313, 21] width 108 height 18
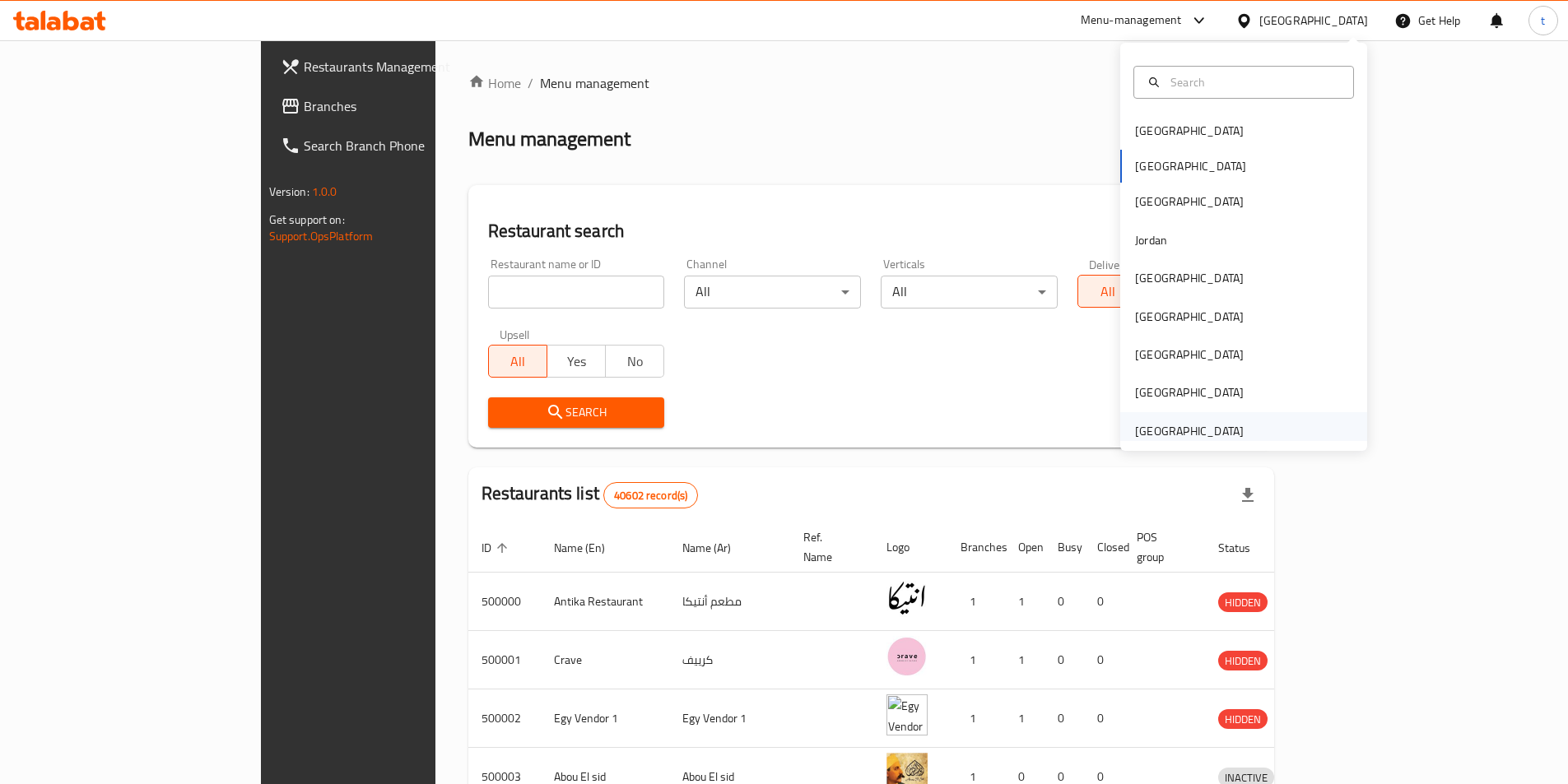
click at [1166, 436] on div "[GEOGRAPHIC_DATA]" at bounding box center [1189, 431] width 108 height 18
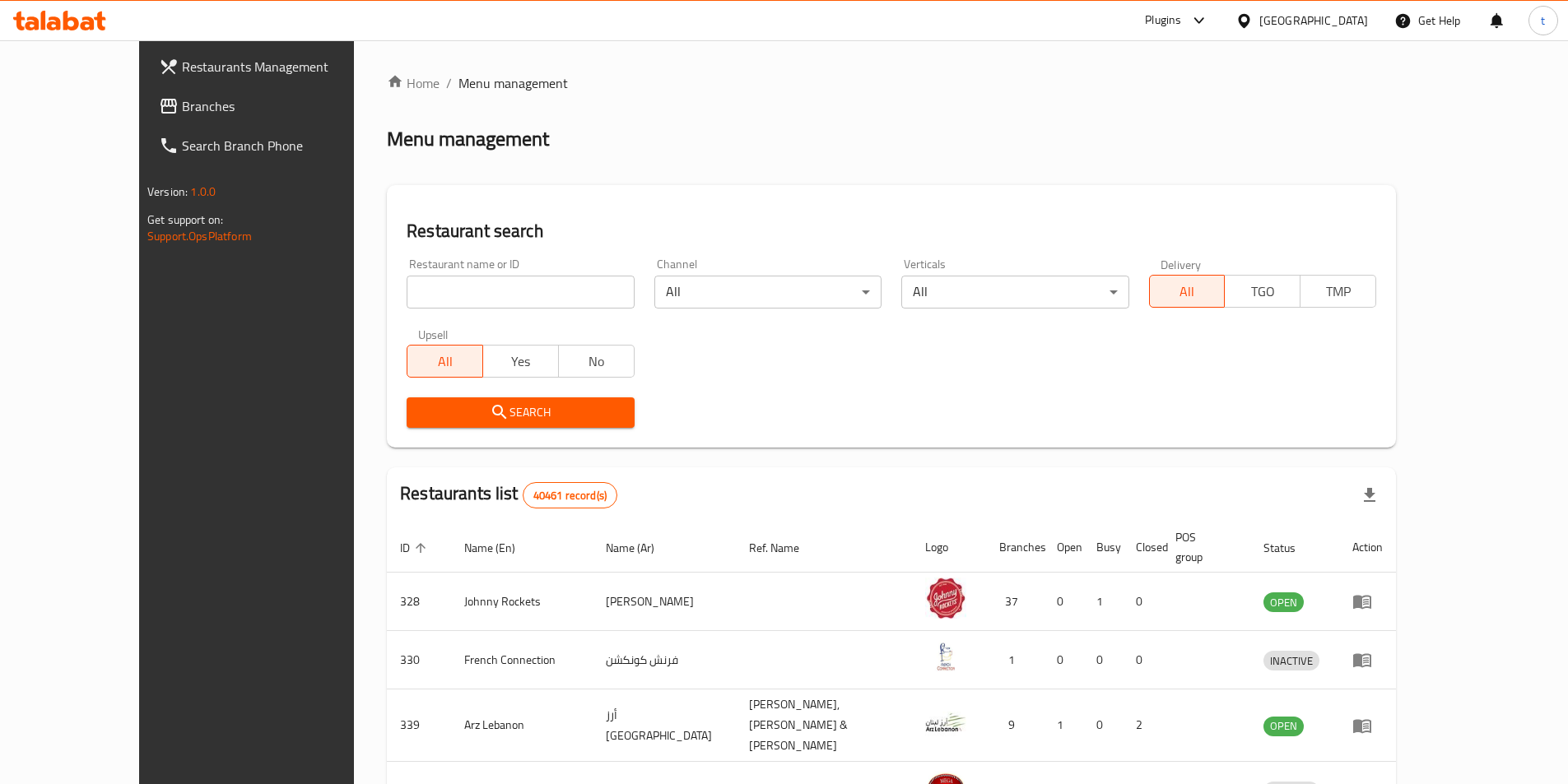
click at [549, 298] on input "search" at bounding box center [520, 291] width 227 height 33
paste input "770976"
type input "770976"
click at [182, 105] on span "Branches" at bounding box center [285, 106] width 206 height 20
